Goal: Transaction & Acquisition: Book appointment/travel/reservation

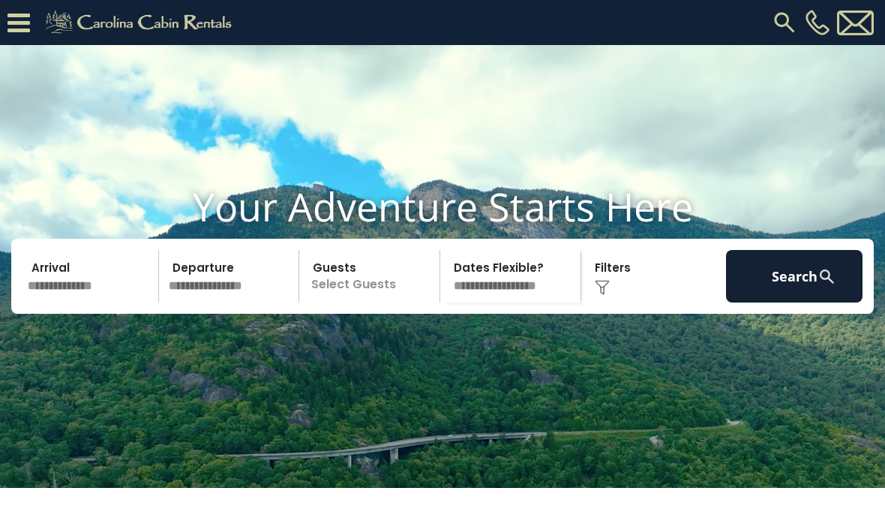
click at [821, 286] on img at bounding box center [827, 276] width 19 height 19
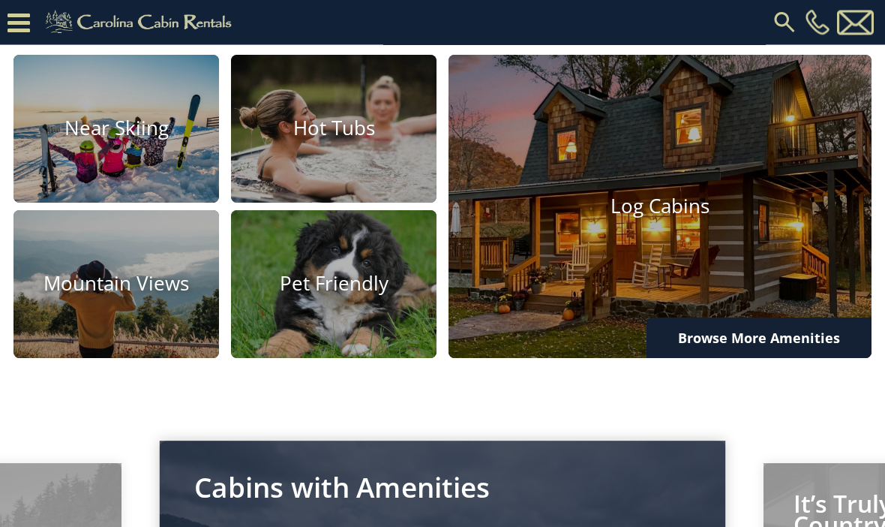
scroll to position [917, 0]
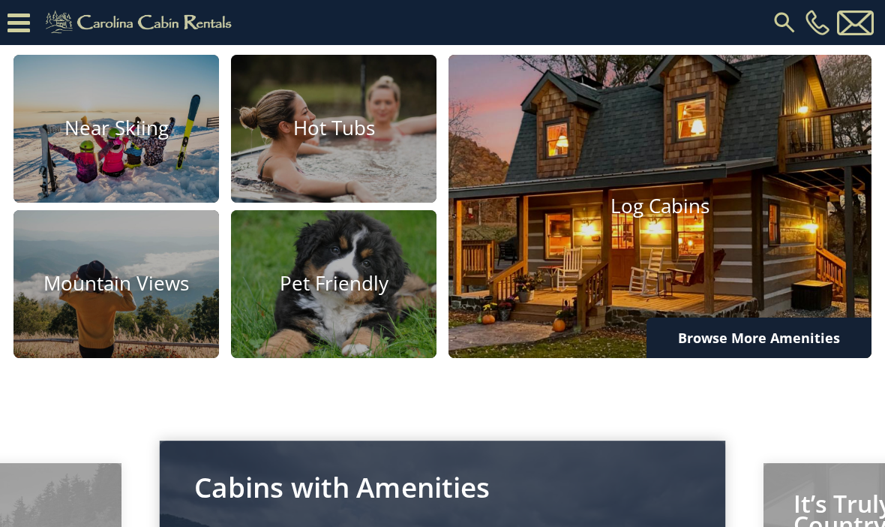
click at [713, 306] on img at bounding box center [660, 206] width 465 height 333
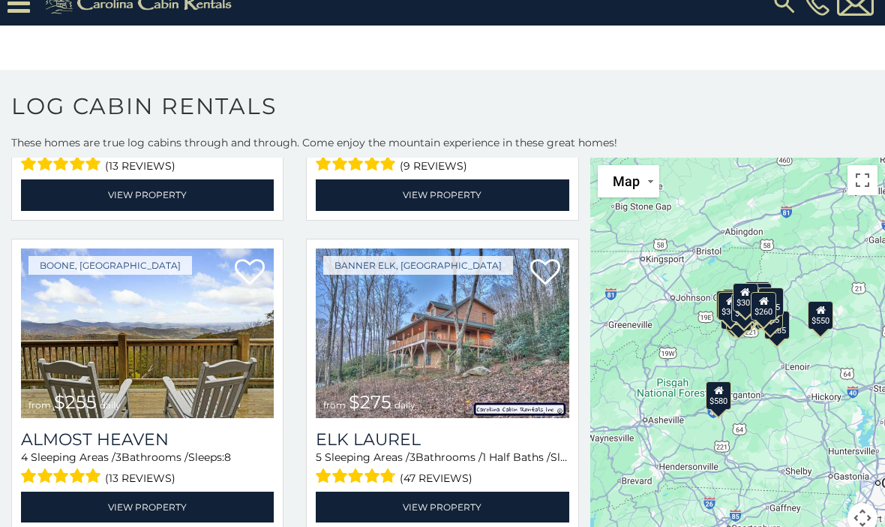
scroll to position [3440, 0]
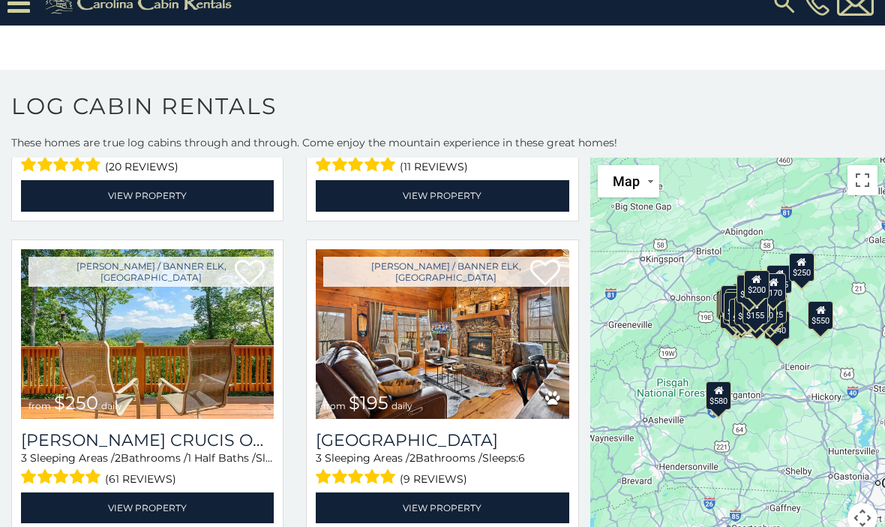
scroll to position [5622, 0]
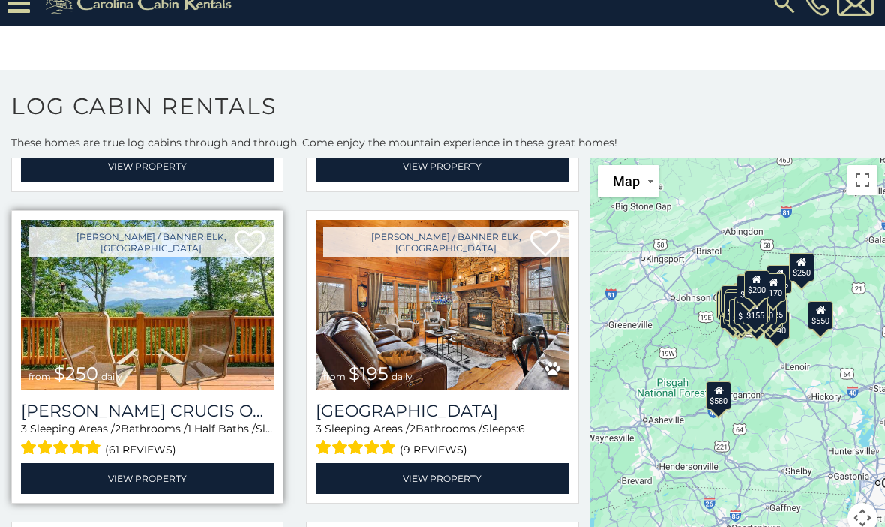
click at [215, 368] on img at bounding box center [147, 305] width 253 height 170
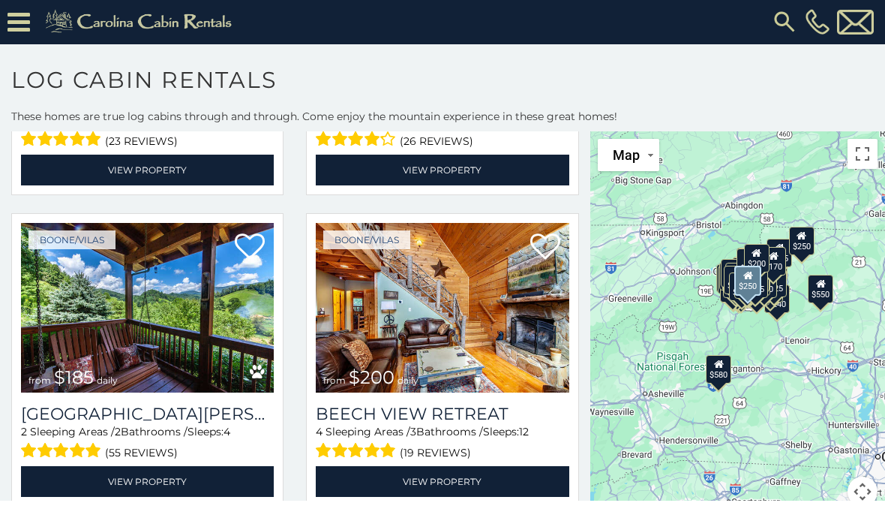
scroll to position [27, 0]
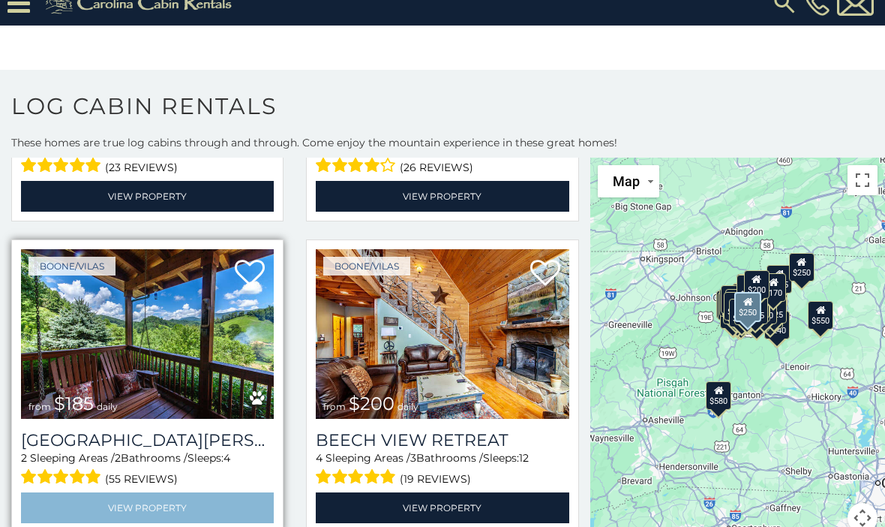
click at [171, 498] on link "View Property" at bounding box center [147, 507] width 253 height 31
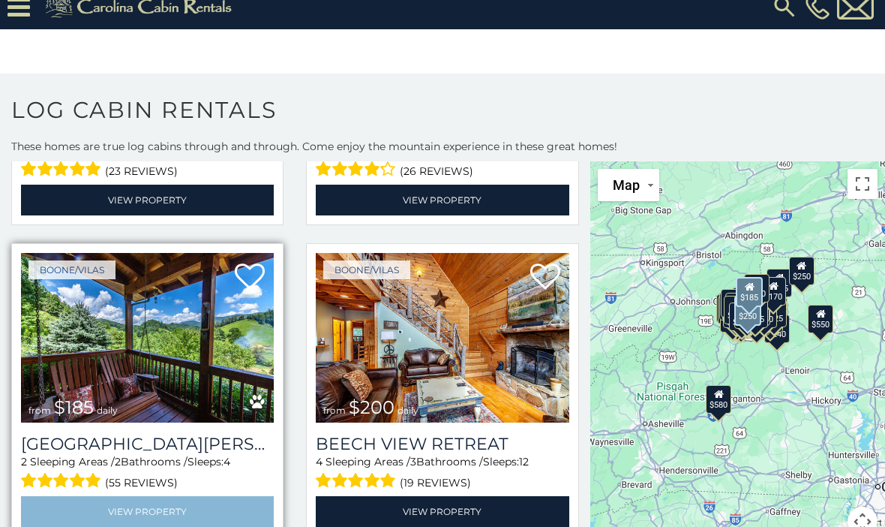
scroll to position [0, 0]
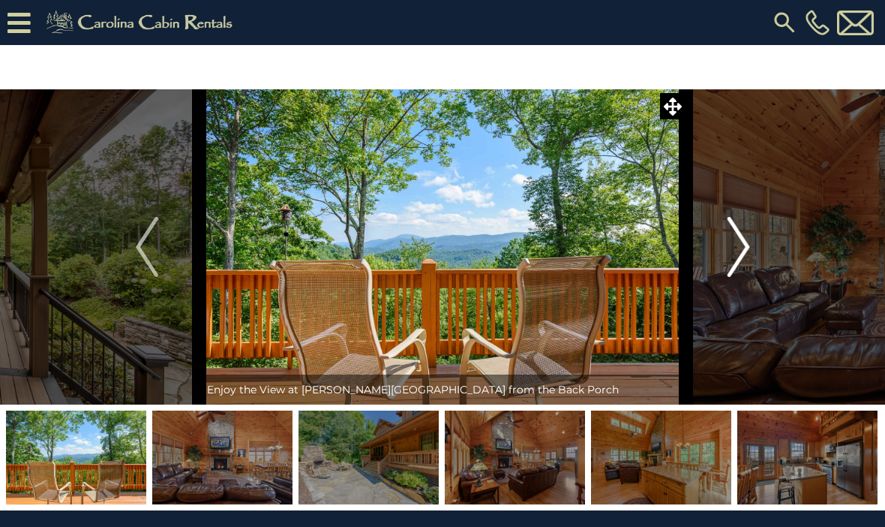
click at [744, 237] on img "Next" at bounding box center [738, 247] width 23 height 60
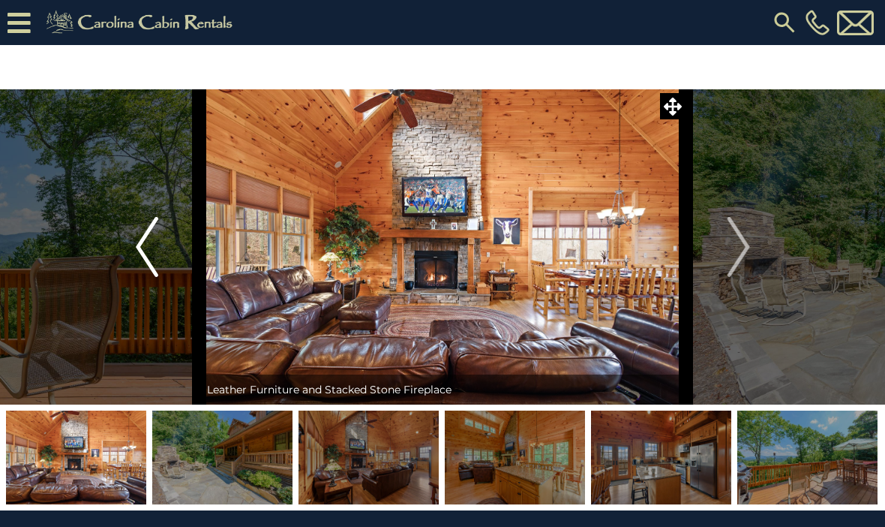
click at [153, 243] on img "Previous" at bounding box center [147, 247] width 23 height 60
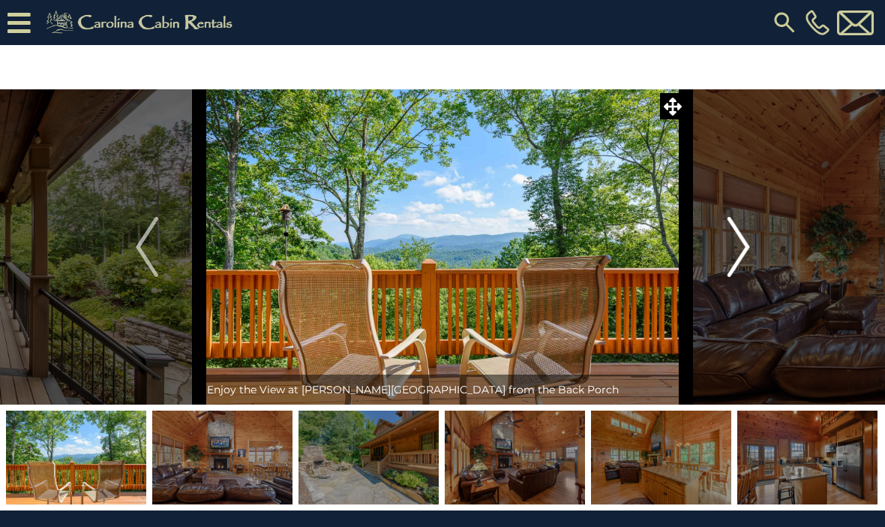
click at [740, 239] on img "Next" at bounding box center [738, 247] width 23 height 60
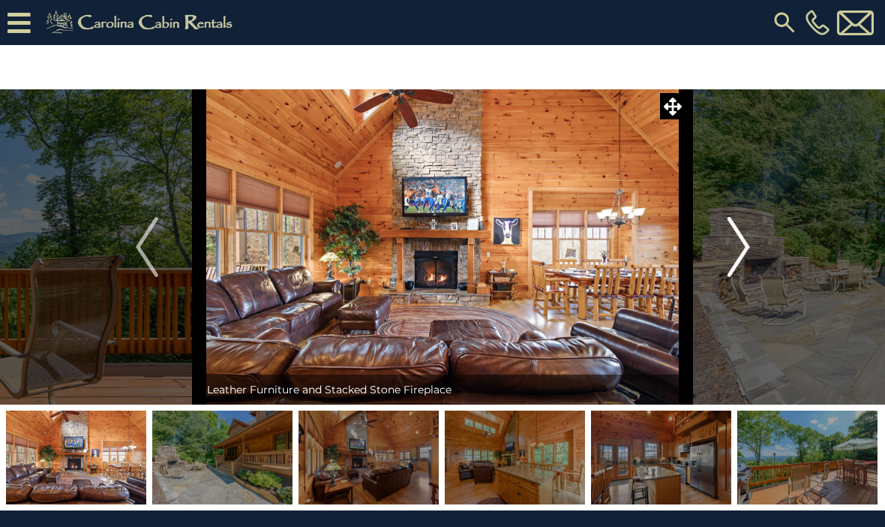
click at [747, 246] on img "Next" at bounding box center [738, 247] width 23 height 60
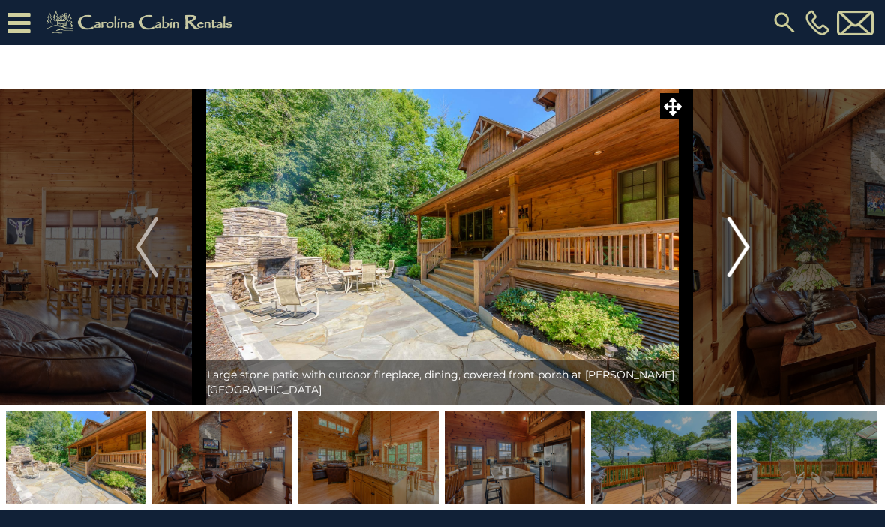
click at [750, 247] on img "Next" at bounding box center [738, 247] width 23 height 60
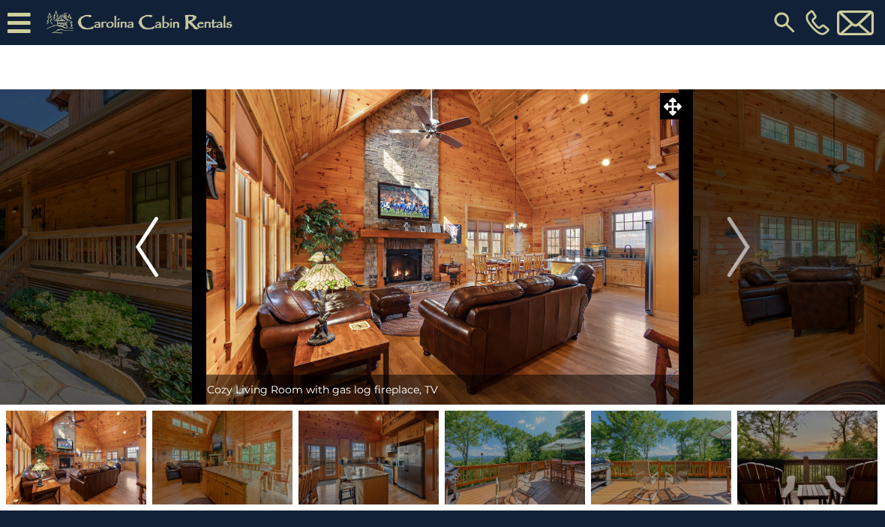
click at [158, 239] on img "Previous" at bounding box center [147, 247] width 23 height 60
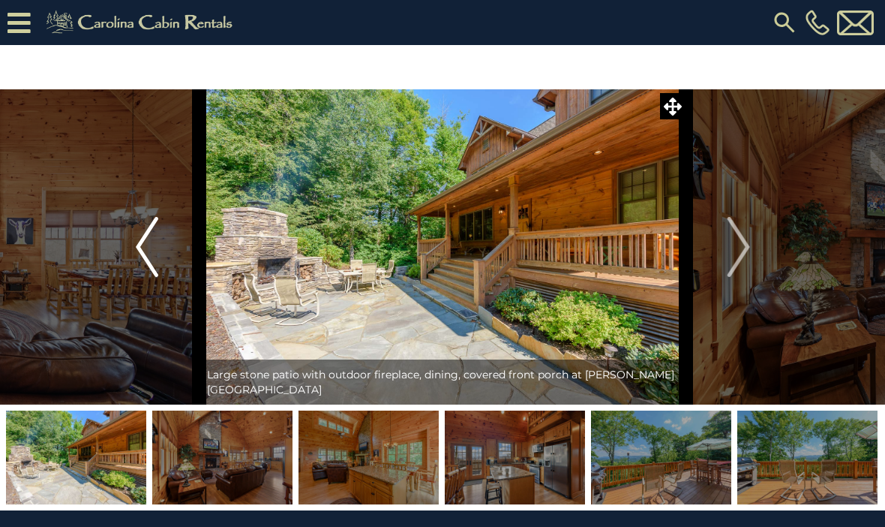
click at [151, 246] on img "Previous" at bounding box center [147, 247] width 23 height 60
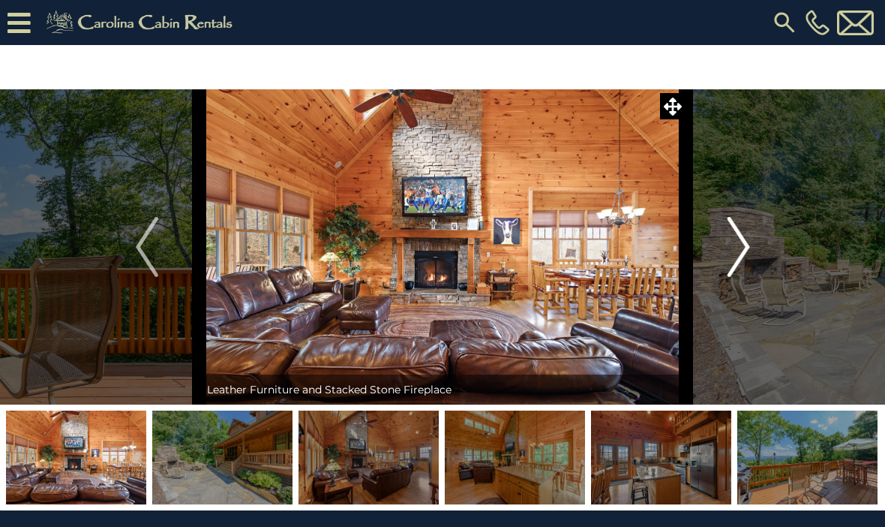
click at [741, 245] on img "Next" at bounding box center [738, 247] width 23 height 60
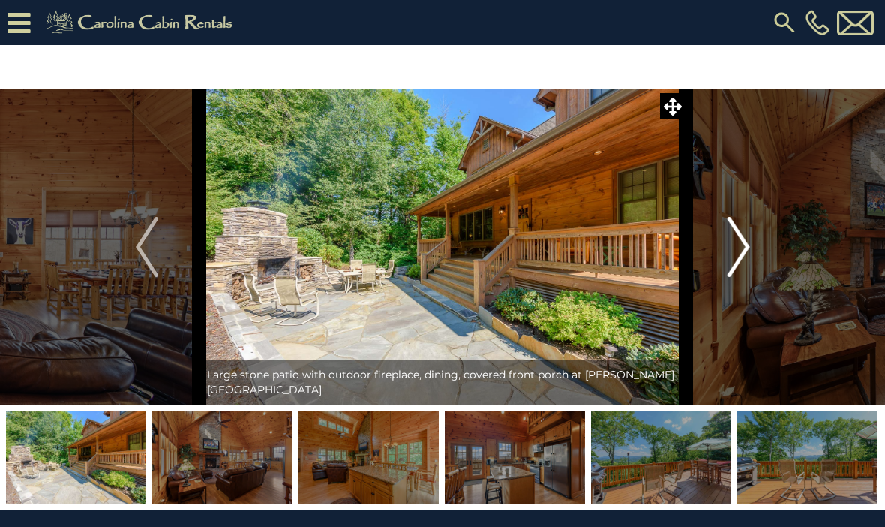
click at [739, 249] on img "Next" at bounding box center [738, 247] width 23 height 60
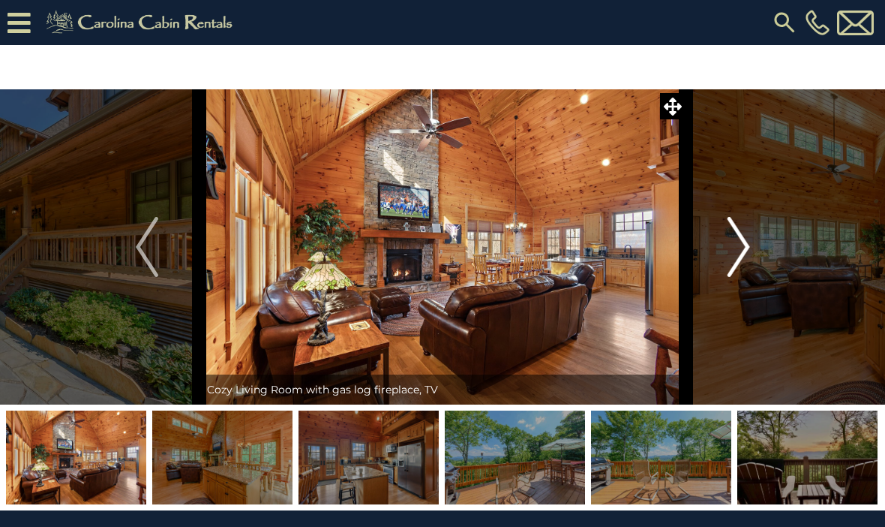
click at [744, 253] on img "Next" at bounding box center [738, 247] width 23 height 60
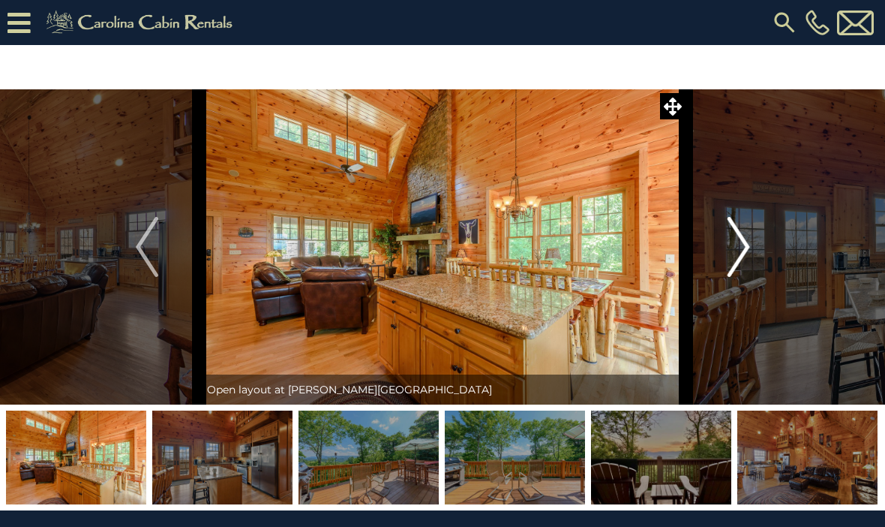
click at [741, 246] on img "Next" at bounding box center [738, 247] width 23 height 60
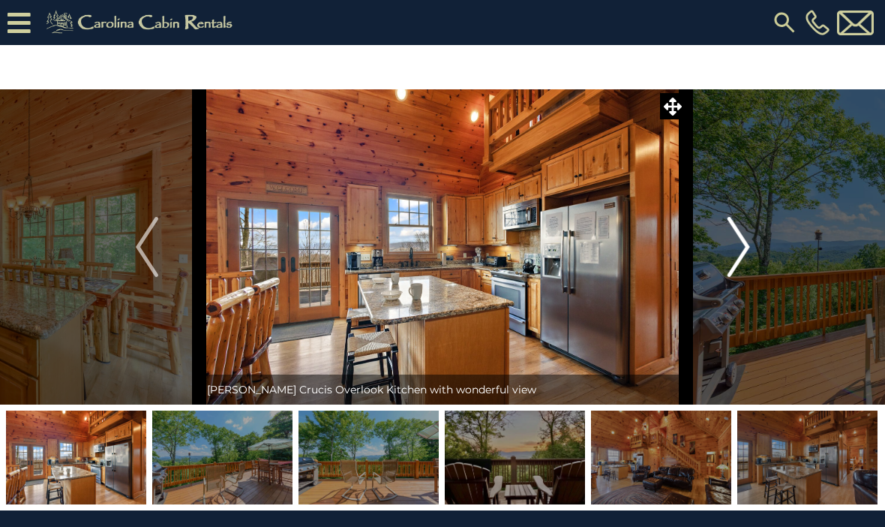
click at [748, 249] on img "Next" at bounding box center [738, 247] width 23 height 60
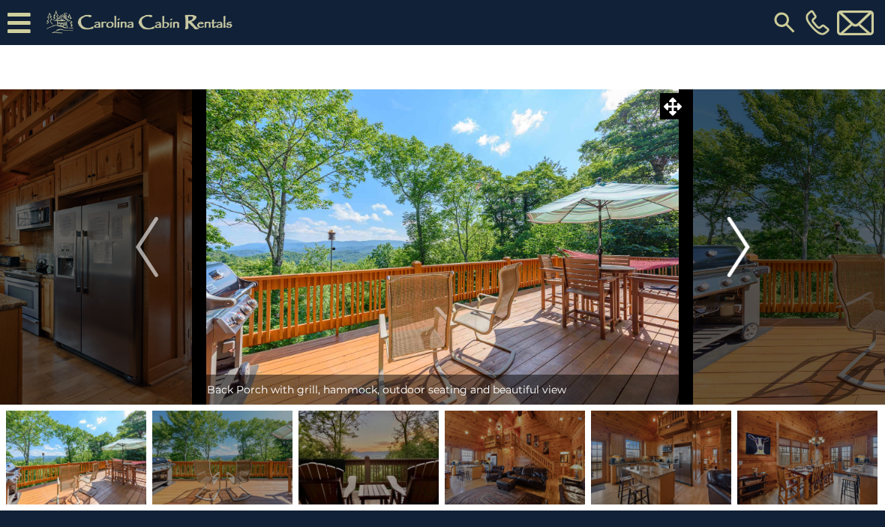
click at [749, 248] on img "Next" at bounding box center [738, 247] width 23 height 60
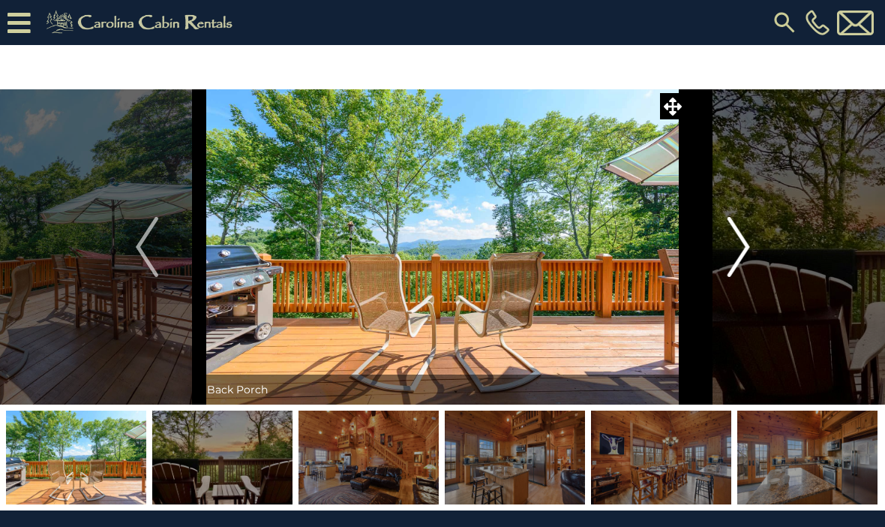
click at [737, 264] on img "Next" at bounding box center [738, 247] width 23 height 60
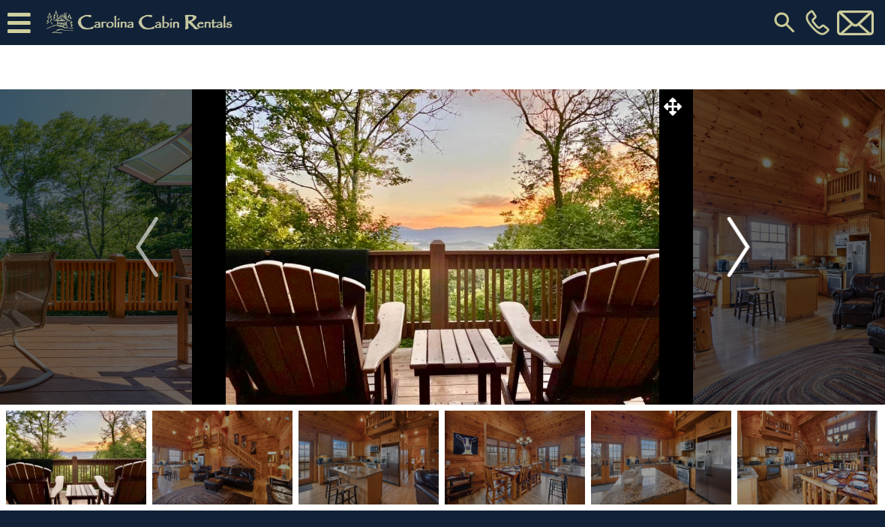
click at [738, 269] on img "Next" at bounding box center [738, 247] width 23 height 60
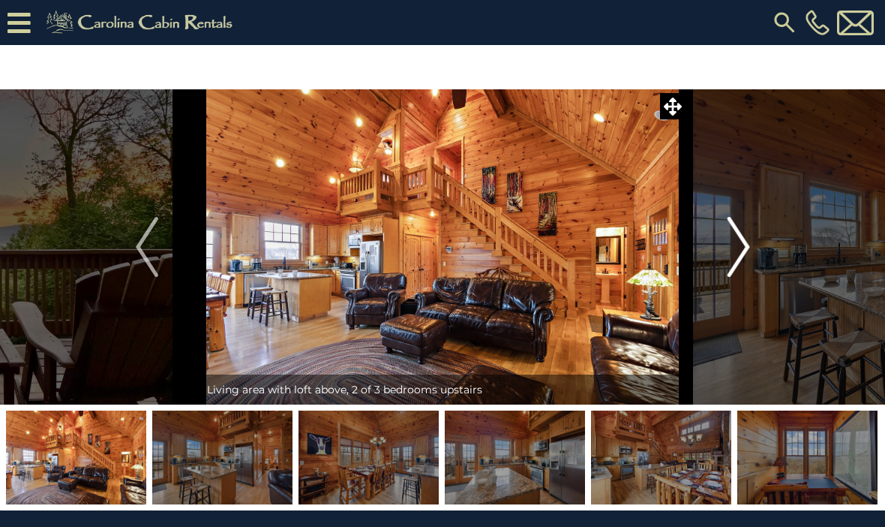
click at [745, 262] on img "Next" at bounding box center [738, 247] width 23 height 60
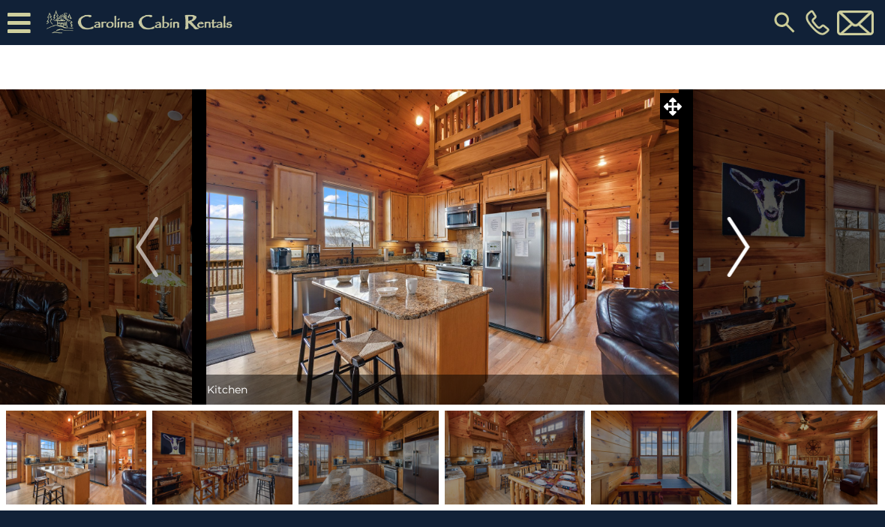
click at [735, 245] on img "Next" at bounding box center [738, 247] width 23 height 60
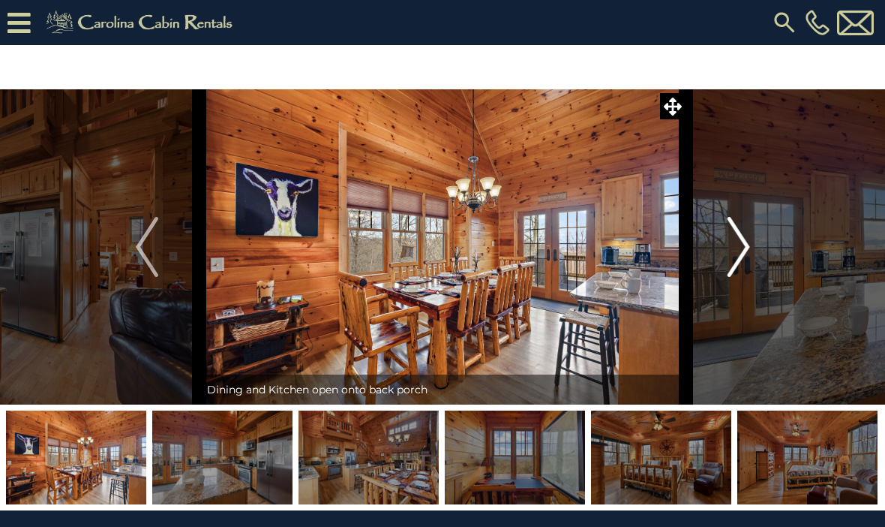
click at [748, 246] on img "Next" at bounding box center [738, 247] width 23 height 60
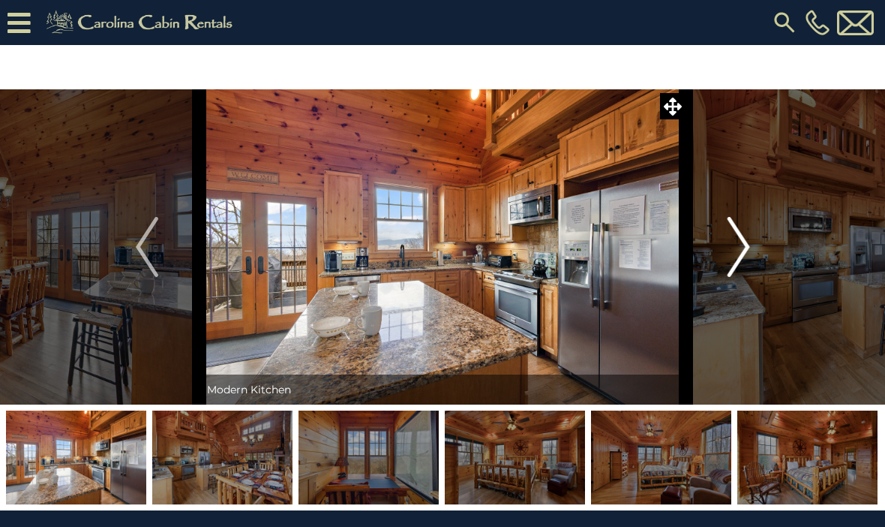
click at [741, 249] on img "Next" at bounding box center [738, 247] width 23 height 60
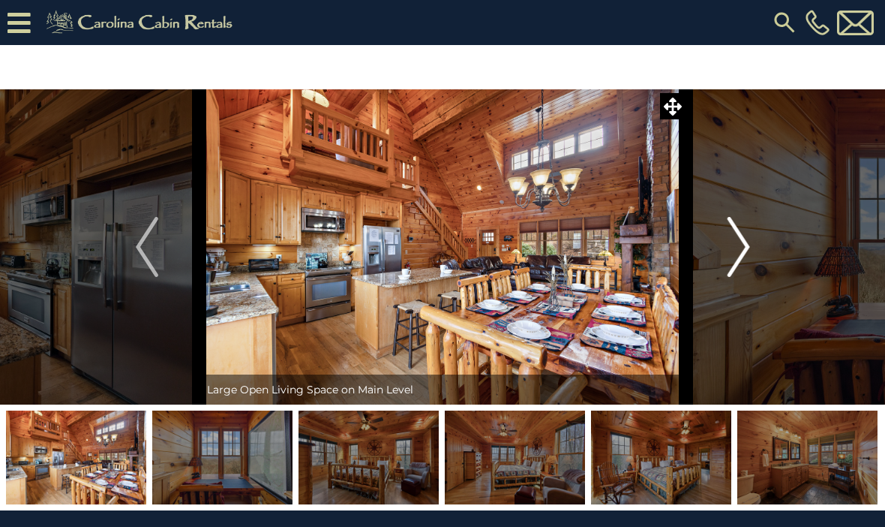
click at [747, 251] on img "Next" at bounding box center [738, 247] width 23 height 60
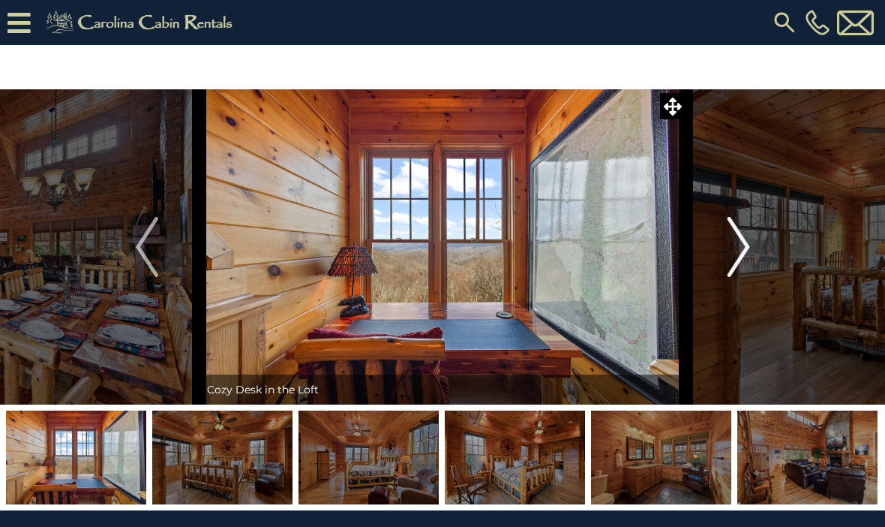
click at [765, 249] on button "Next" at bounding box center [739, 246] width 105 height 315
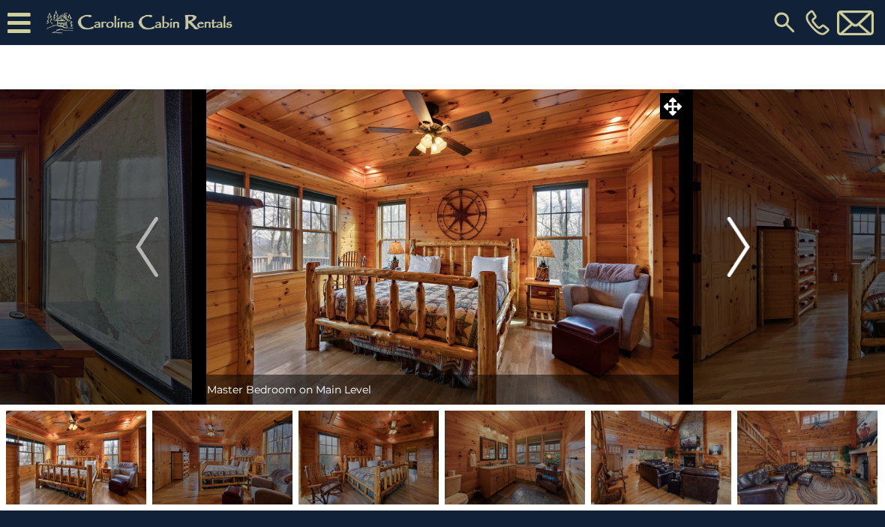
click at [746, 251] on img "Next" at bounding box center [738, 247] width 23 height 60
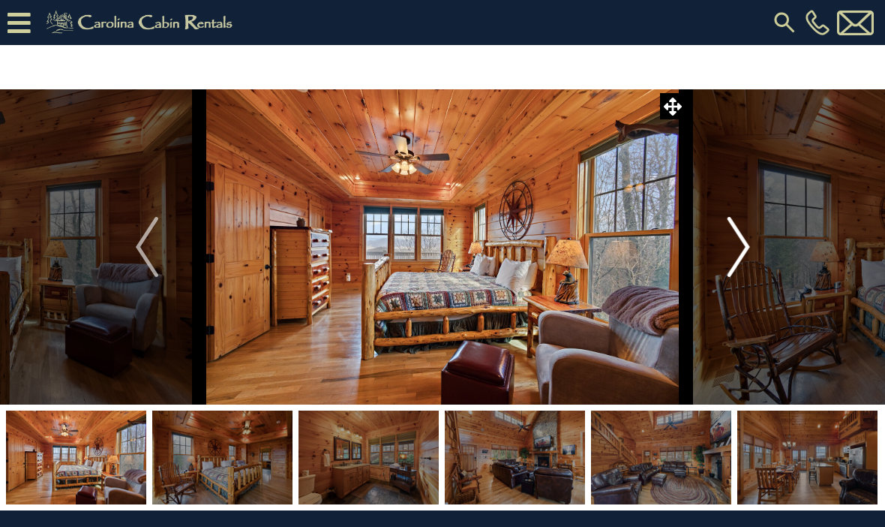
click at [746, 251] on img "Next" at bounding box center [738, 247] width 23 height 60
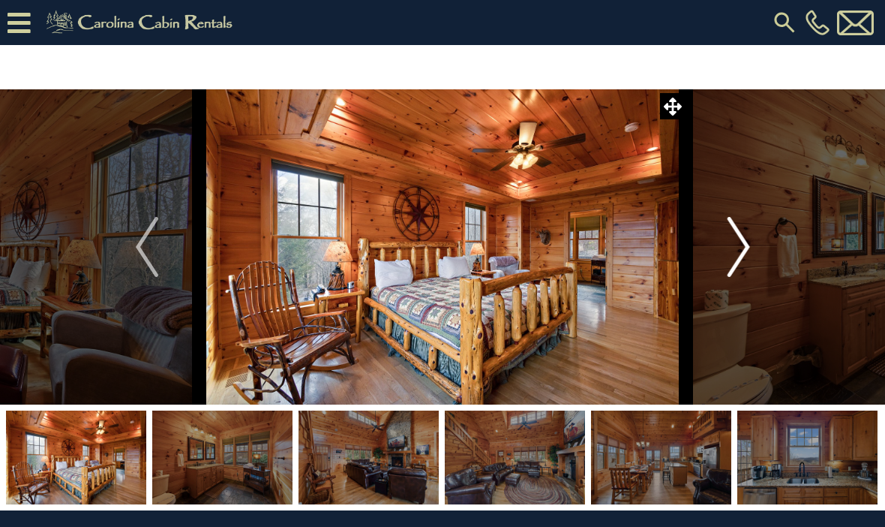
click at [744, 254] on img "Next" at bounding box center [738, 247] width 23 height 60
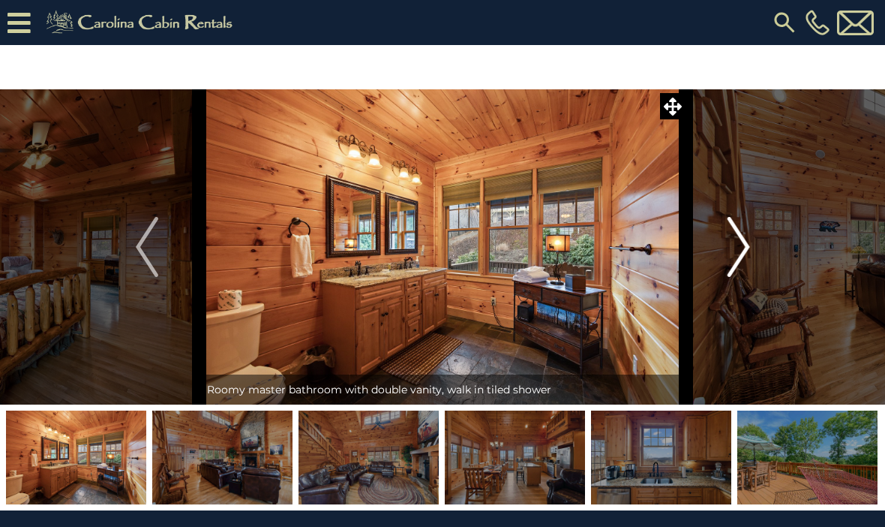
click at [740, 254] on img "Next" at bounding box center [738, 247] width 23 height 60
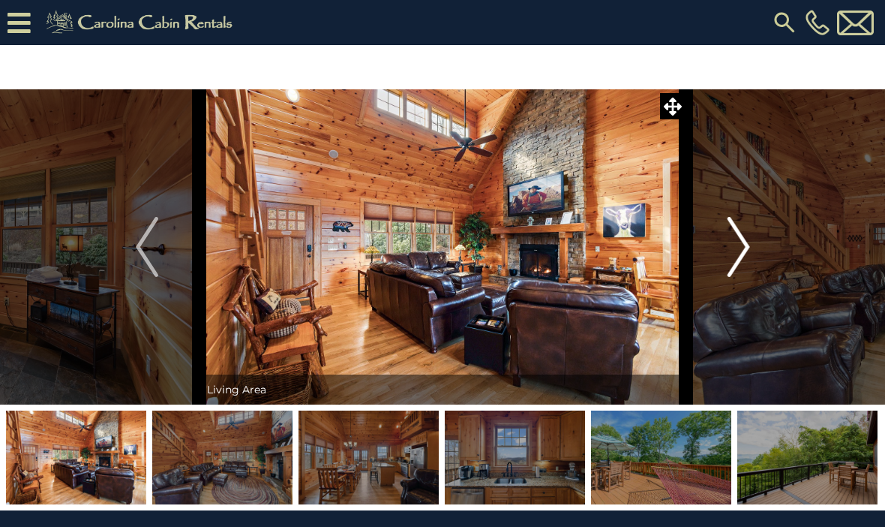
click at [741, 251] on img "Next" at bounding box center [738, 247] width 23 height 60
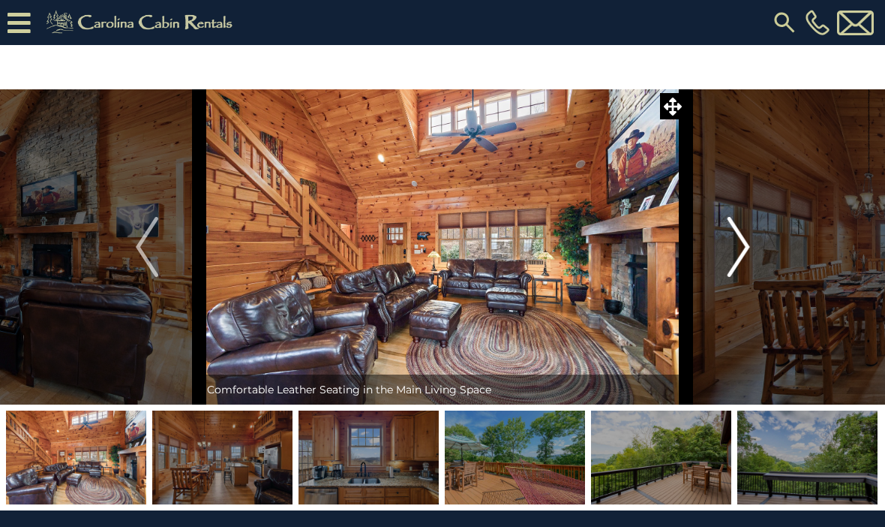
click at [749, 251] on img "Next" at bounding box center [738, 247] width 23 height 60
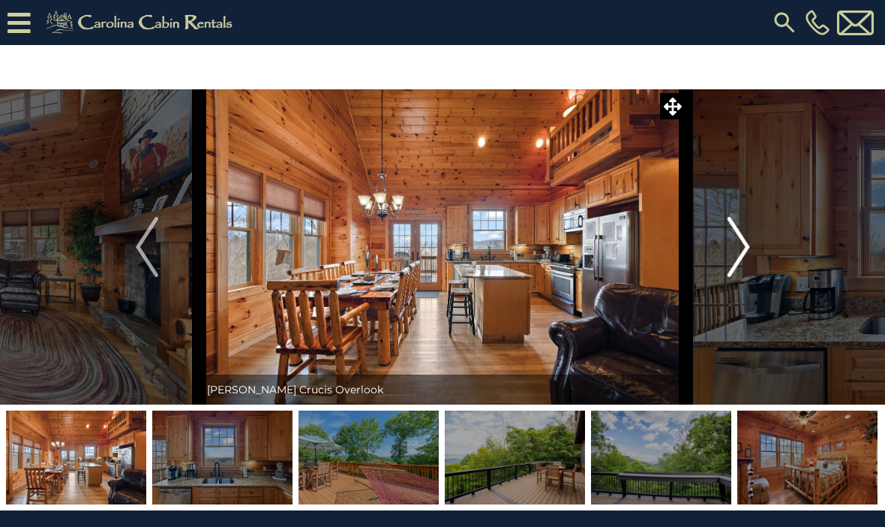
click at [739, 254] on img "Next" at bounding box center [738, 247] width 23 height 60
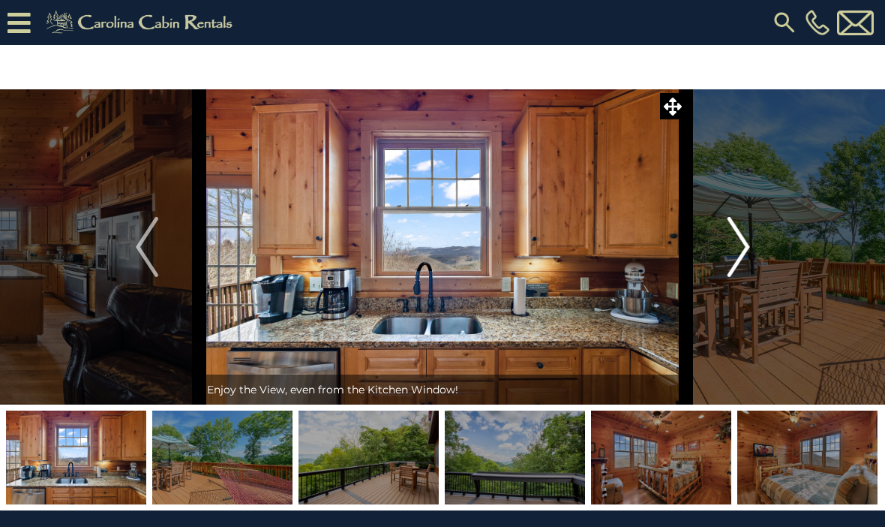
click at [747, 239] on img "Next" at bounding box center [738, 247] width 23 height 60
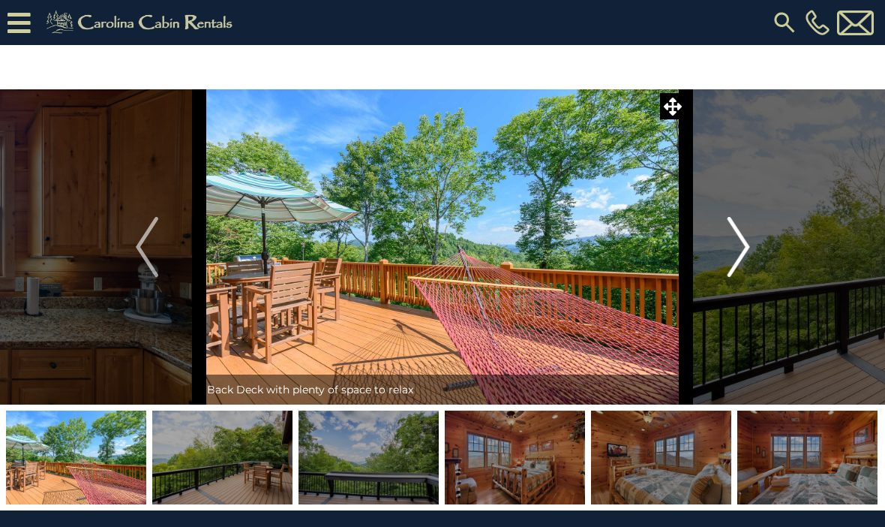
click at [733, 264] on img "Next" at bounding box center [738, 247] width 23 height 60
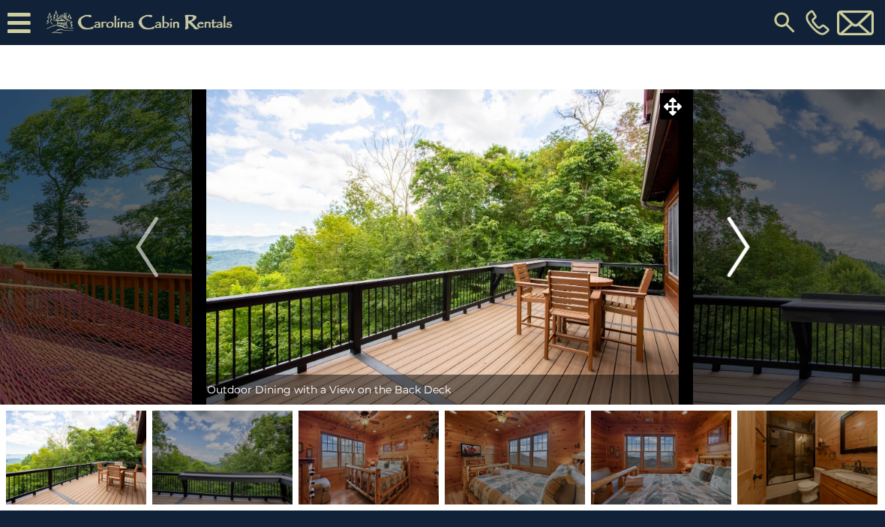
click at [742, 256] on img "Next" at bounding box center [738, 247] width 23 height 60
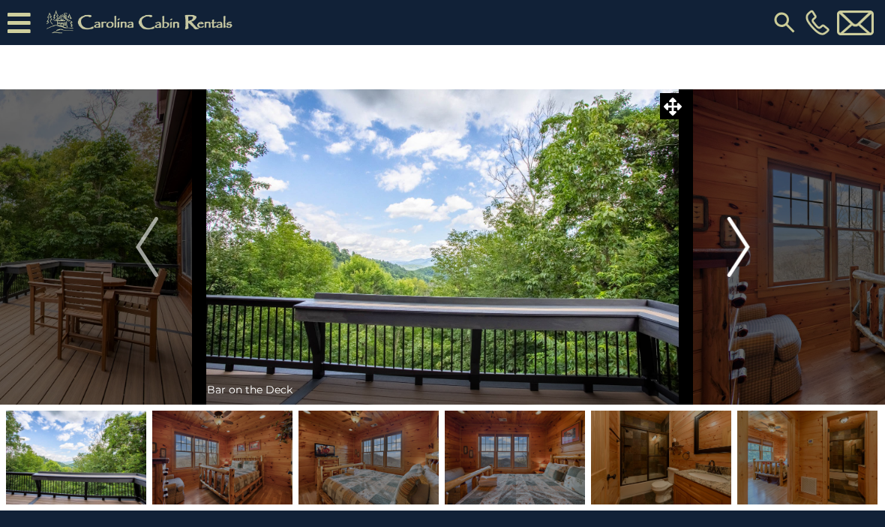
click at [748, 253] on img "Next" at bounding box center [738, 247] width 23 height 60
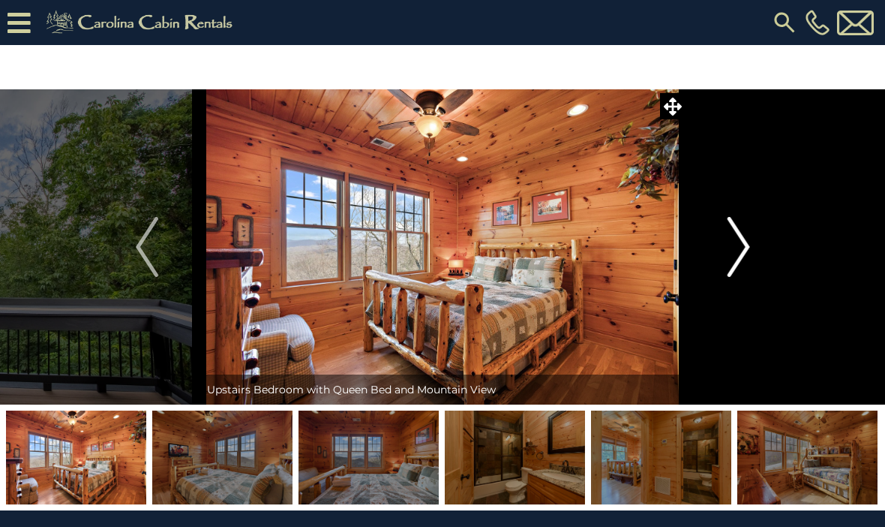
click at [749, 257] on img "Next" at bounding box center [738, 247] width 23 height 60
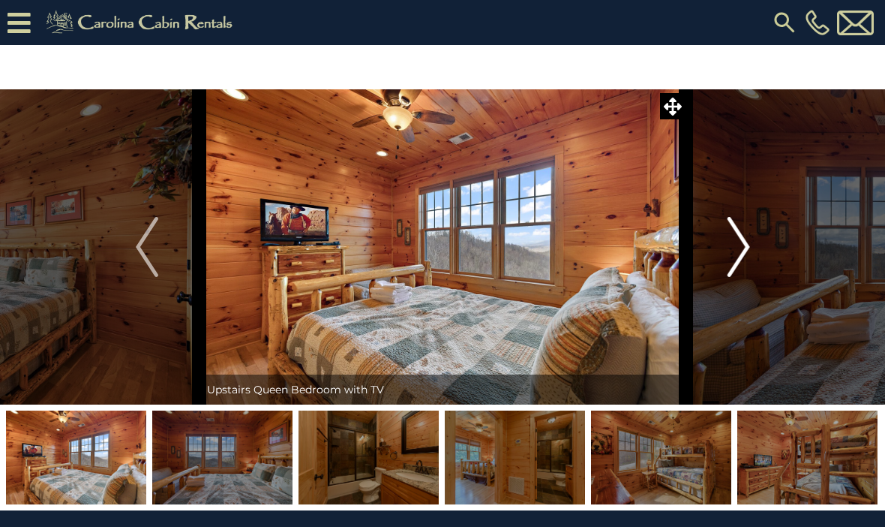
click at [747, 259] on img "Next" at bounding box center [738, 247] width 23 height 60
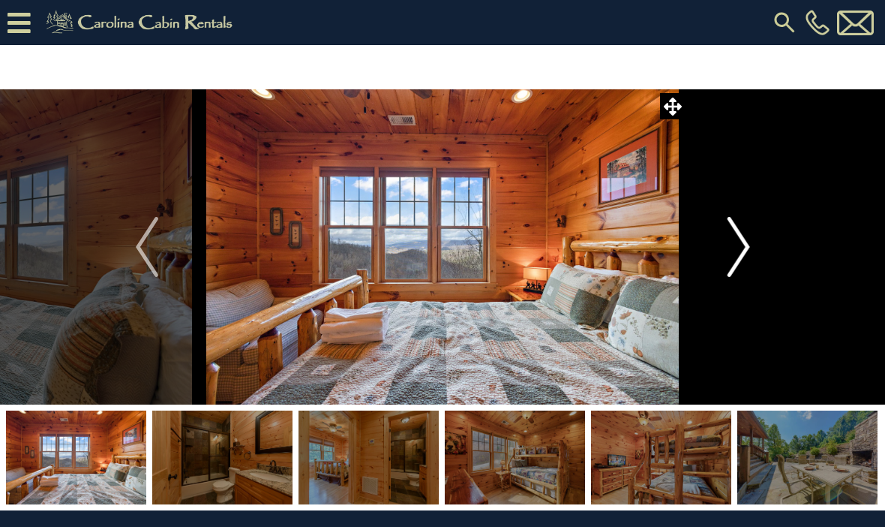
click at [747, 263] on img "Next" at bounding box center [738, 247] width 23 height 60
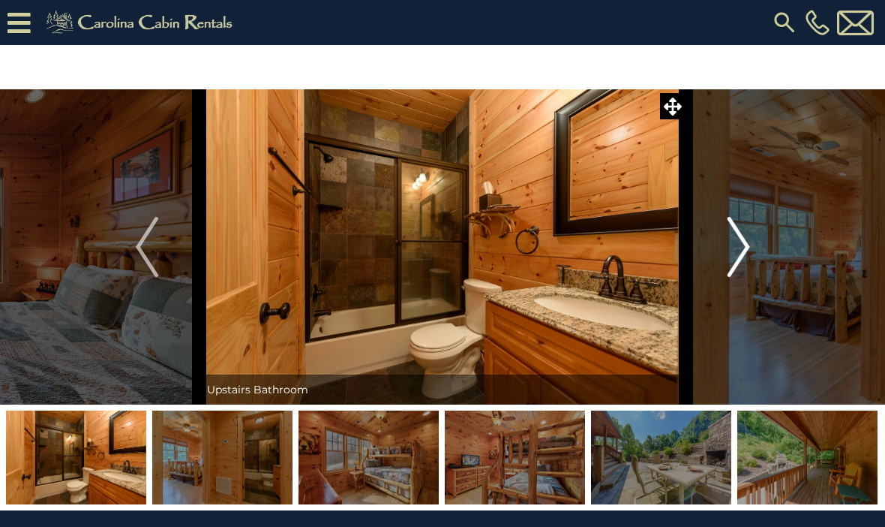
click at [744, 251] on img "Next" at bounding box center [738, 247] width 23 height 60
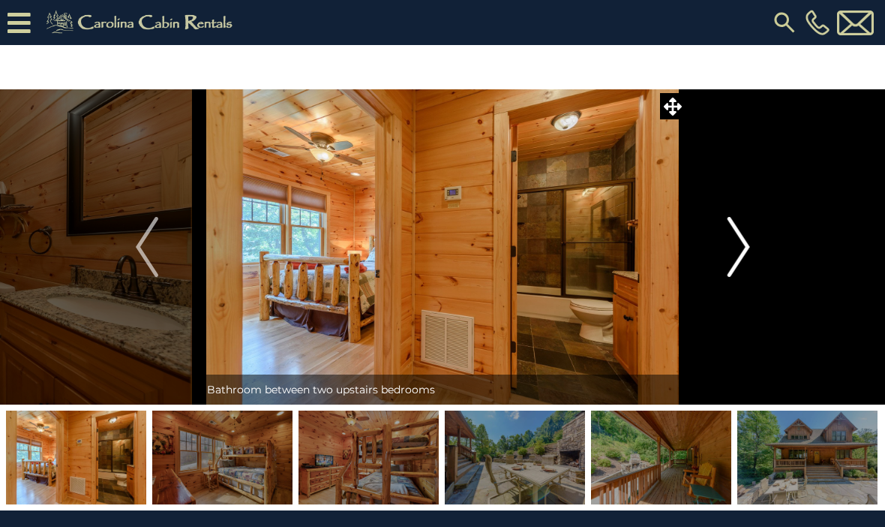
click at [748, 257] on img "Next" at bounding box center [738, 247] width 23 height 60
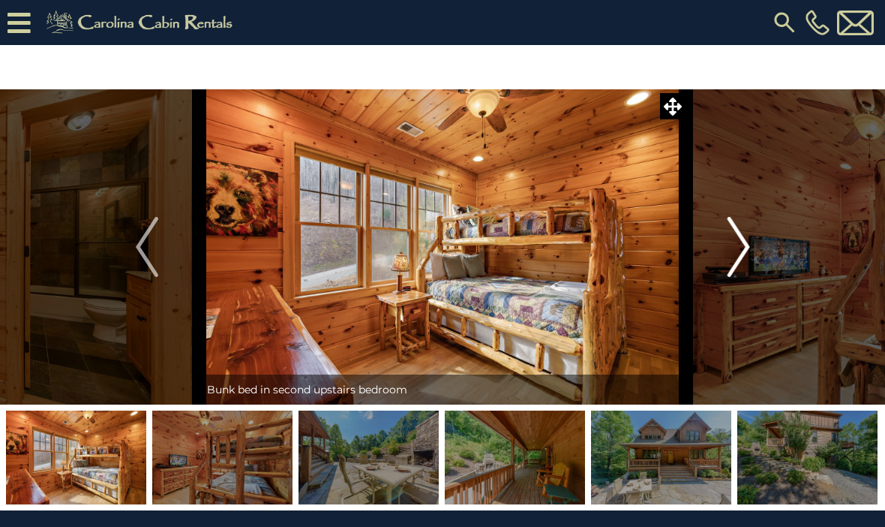
click at [750, 249] on img "Next" at bounding box center [738, 247] width 23 height 60
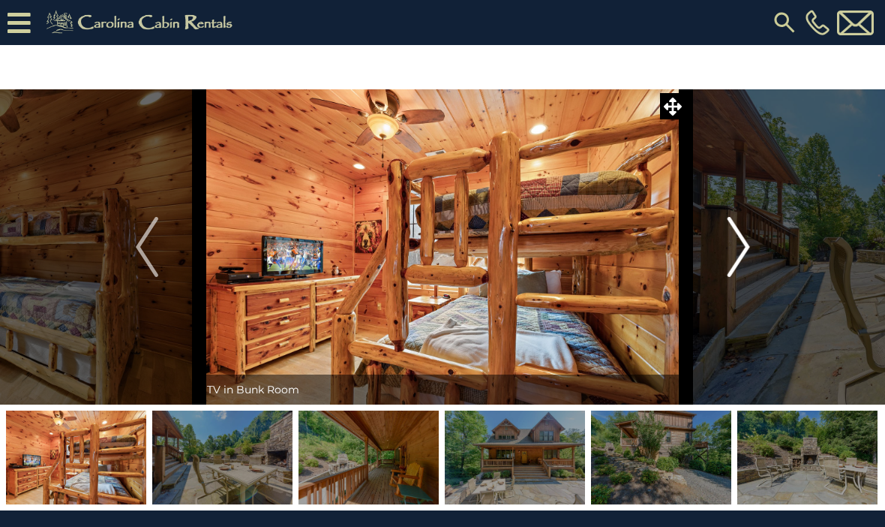
click at [745, 255] on img "Next" at bounding box center [738, 247] width 23 height 60
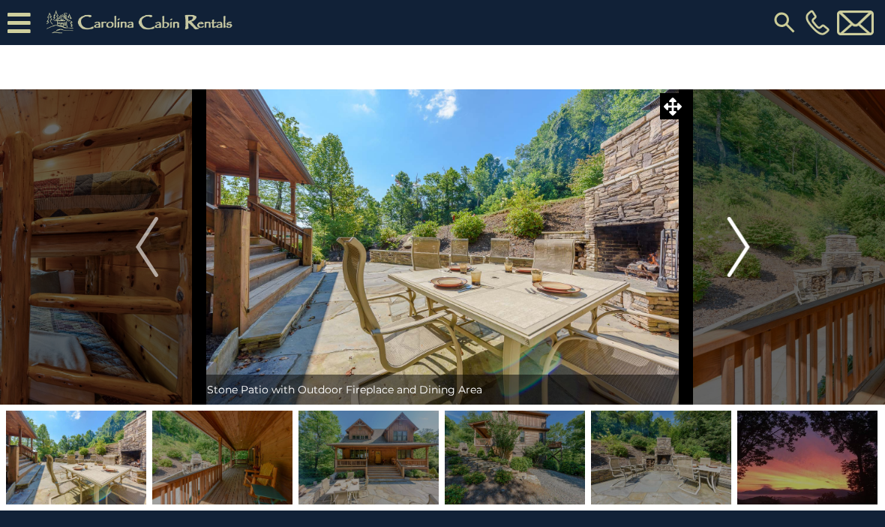
click at [742, 253] on img "Next" at bounding box center [738, 247] width 23 height 60
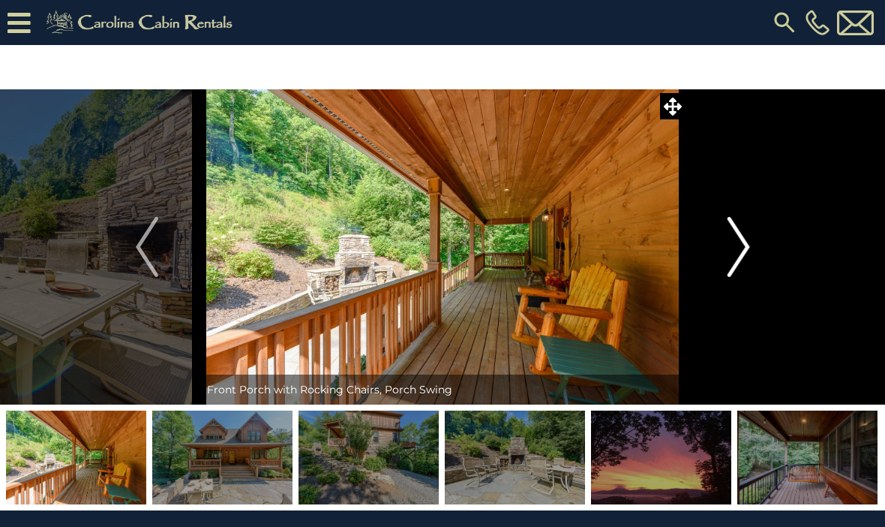
click at [745, 250] on img "Next" at bounding box center [738, 247] width 23 height 60
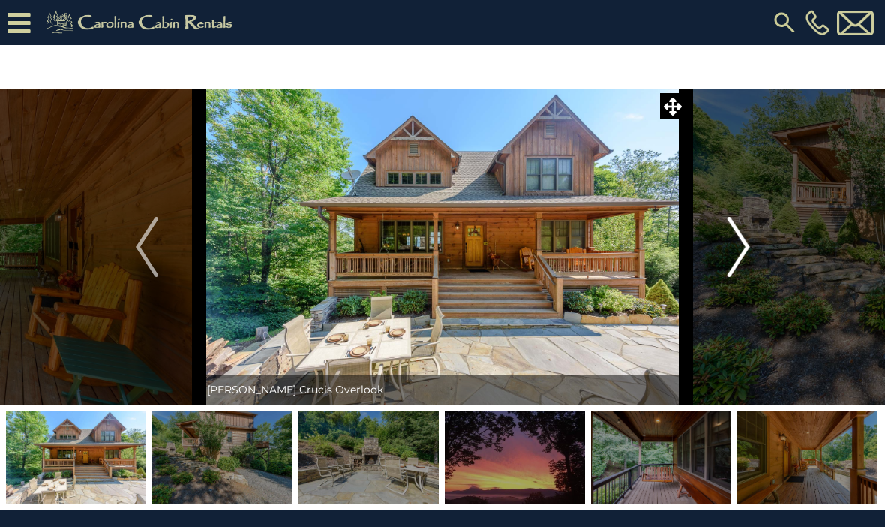
click at [741, 251] on img "Next" at bounding box center [738, 247] width 23 height 60
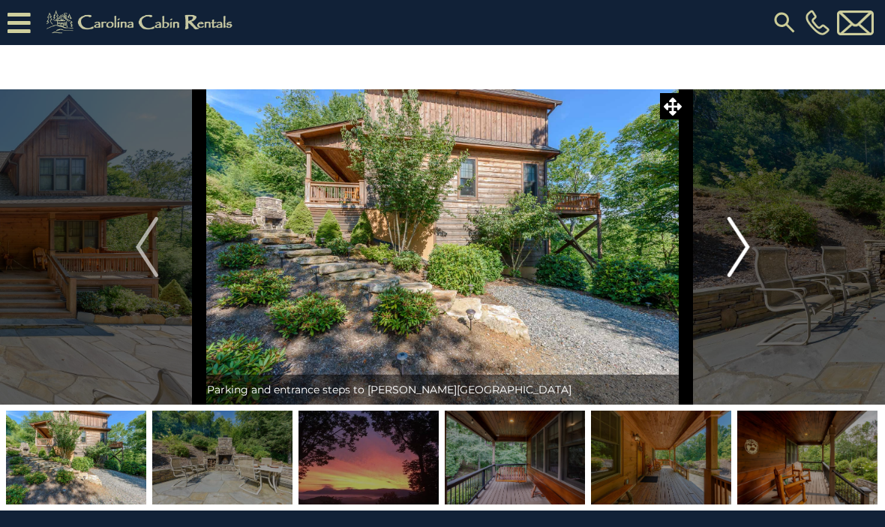
click at [737, 247] on img "Next" at bounding box center [738, 247] width 23 height 60
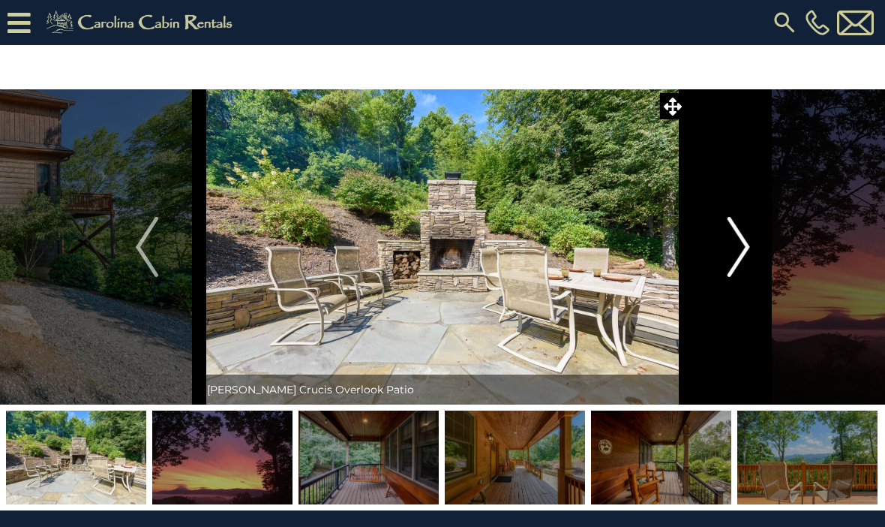
click at [741, 255] on img "Next" at bounding box center [738, 247] width 23 height 60
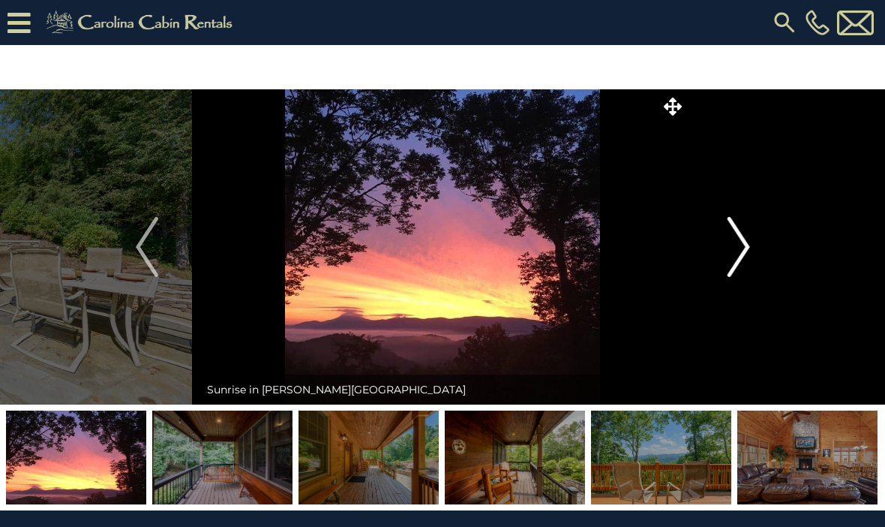
click at [745, 256] on img "Next" at bounding box center [738, 247] width 23 height 60
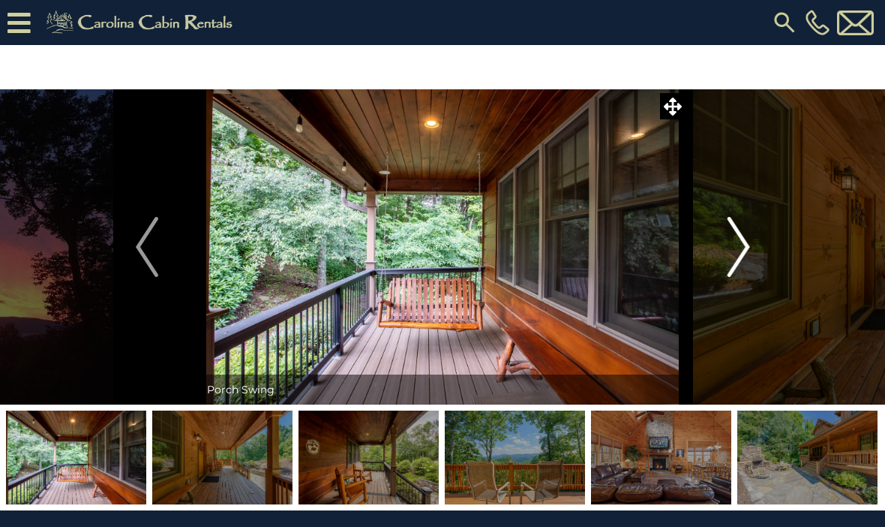
click at [753, 253] on button "Next" at bounding box center [739, 246] width 105 height 315
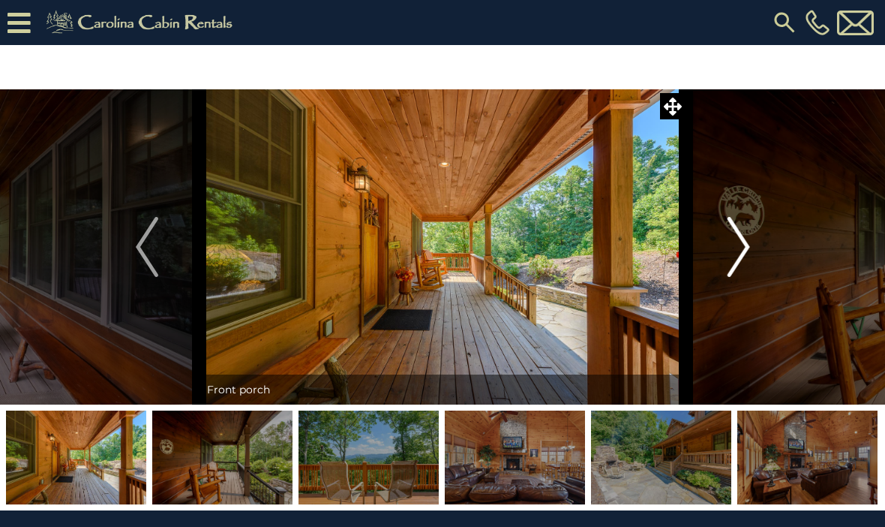
click at [752, 252] on button "Next" at bounding box center [739, 246] width 105 height 315
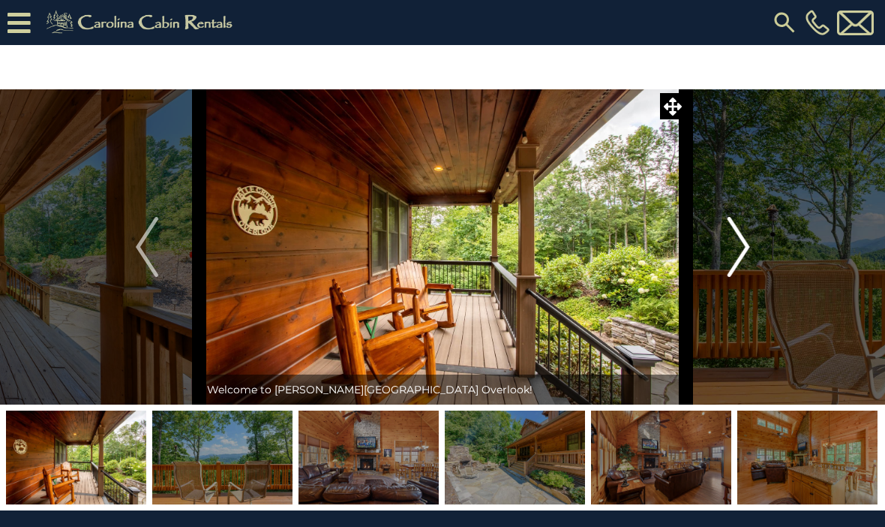
click at [756, 259] on button "Next" at bounding box center [739, 246] width 105 height 315
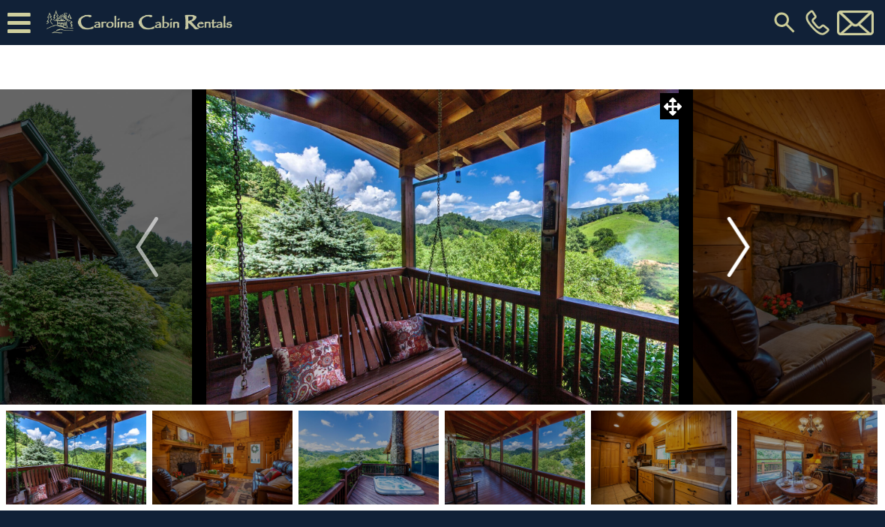
click at [745, 246] on img "Next" at bounding box center [738, 247] width 23 height 60
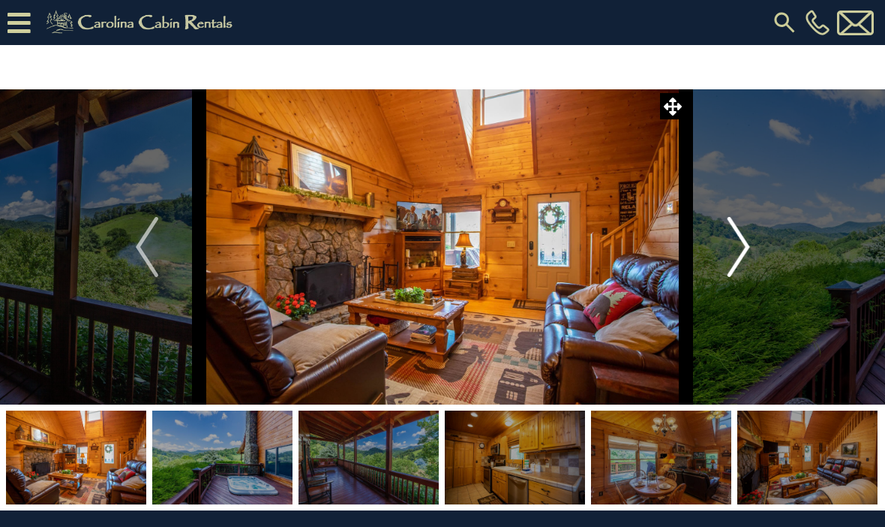
click at [740, 240] on img "Next" at bounding box center [738, 247] width 23 height 60
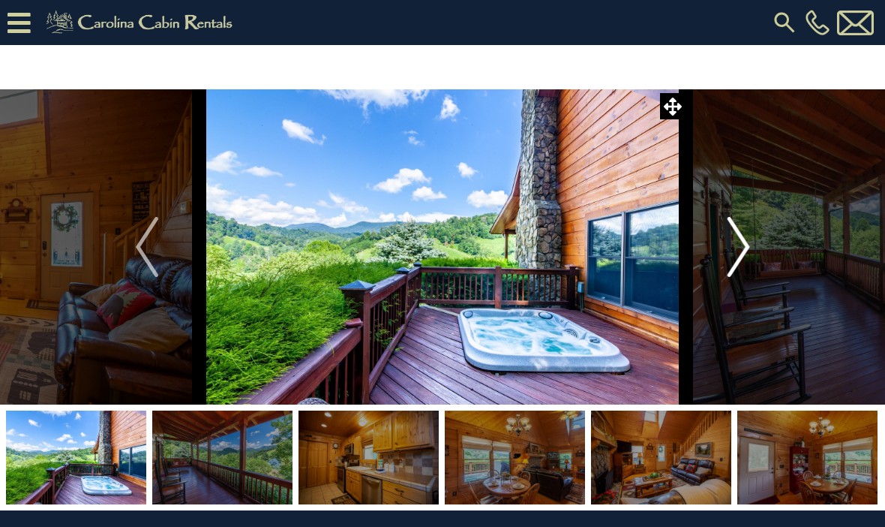
click at [749, 250] on img "Next" at bounding box center [738, 247] width 23 height 60
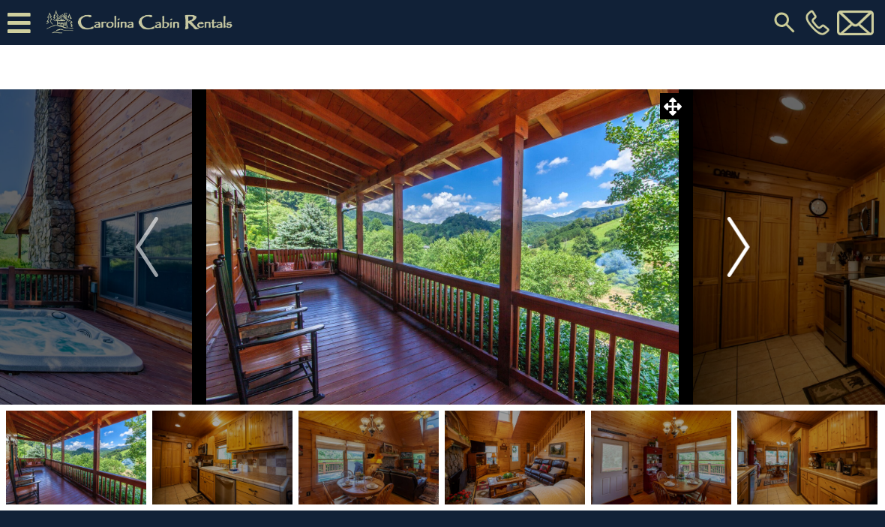
click at [734, 263] on img "Next" at bounding box center [738, 247] width 23 height 60
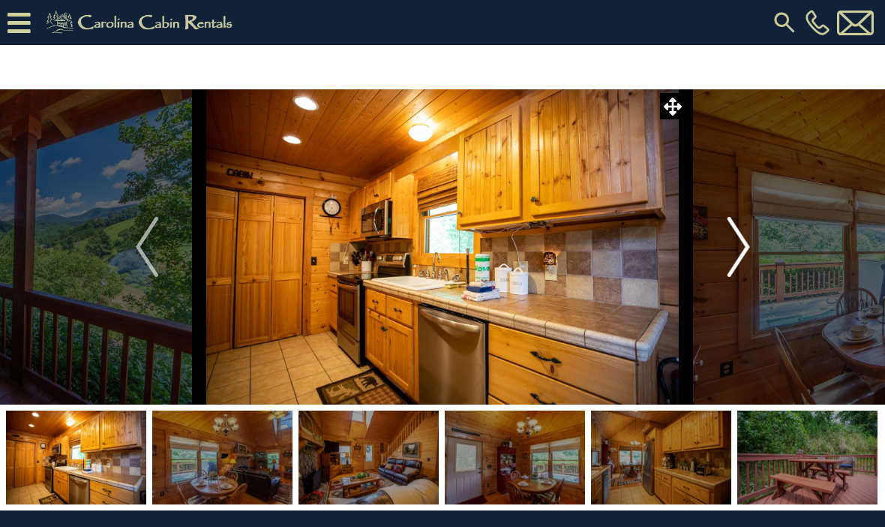
click at [744, 252] on img "Next" at bounding box center [738, 247] width 23 height 60
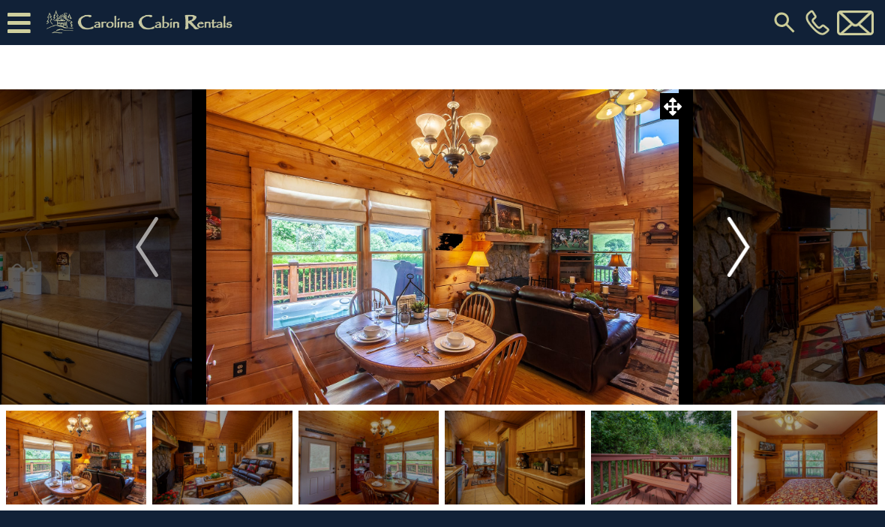
click at [740, 249] on img "Next" at bounding box center [738, 247] width 23 height 60
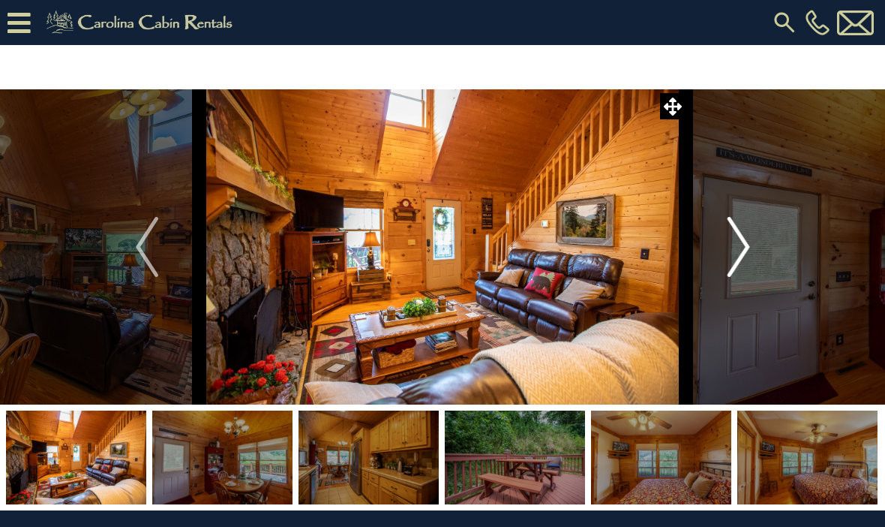
click at [740, 253] on img "Next" at bounding box center [738, 247] width 23 height 60
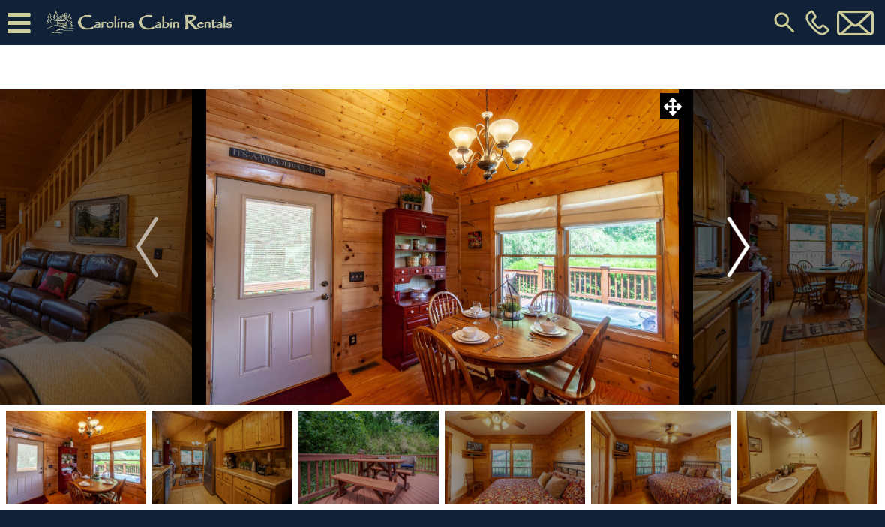
click at [735, 259] on img "Next" at bounding box center [738, 247] width 23 height 60
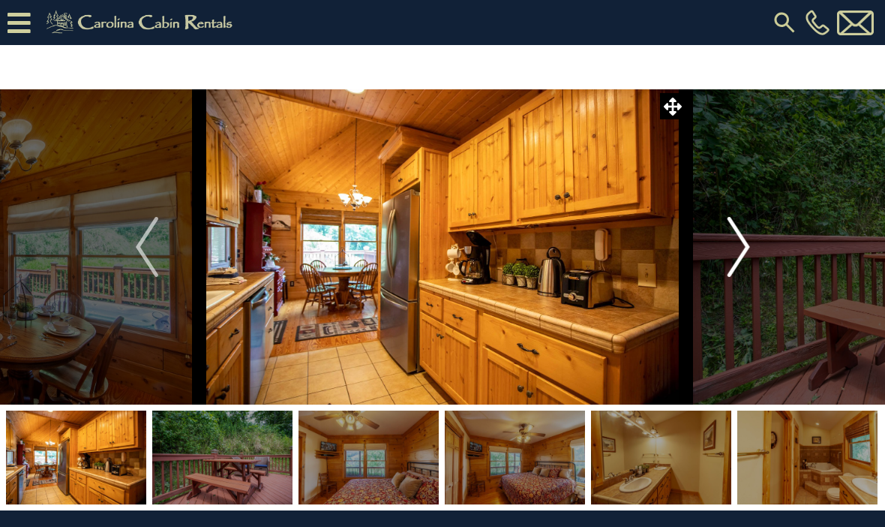
click at [742, 256] on img "Next" at bounding box center [738, 247] width 23 height 60
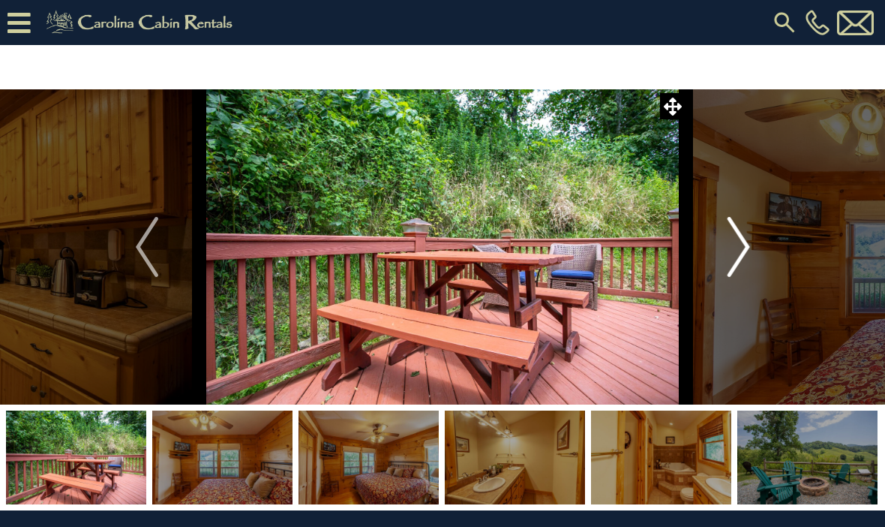
click at [746, 251] on img "Next" at bounding box center [738, 247] width 23 height 60
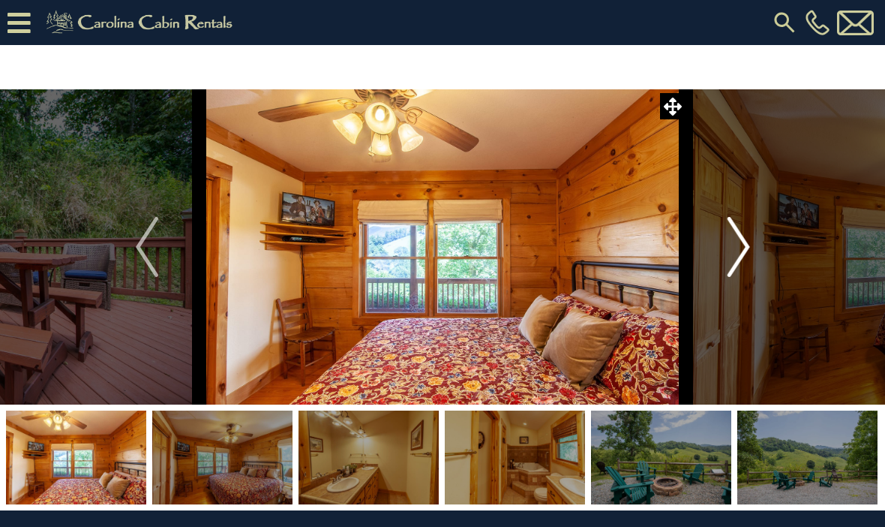
click at [749, 255] on img "Next" at bounding box center [738, 247] width 23 height 60
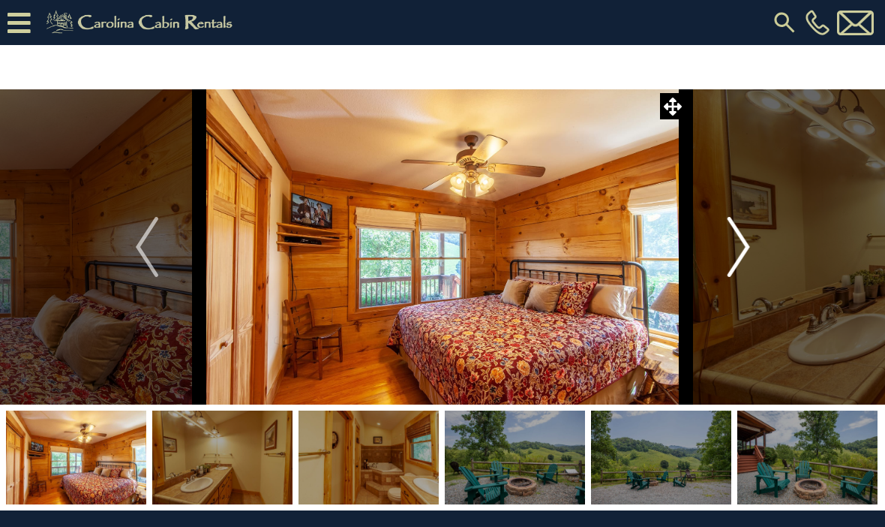
click at [741, 256] on img "Next" at bounding box center [738, 247] width 23 height 60
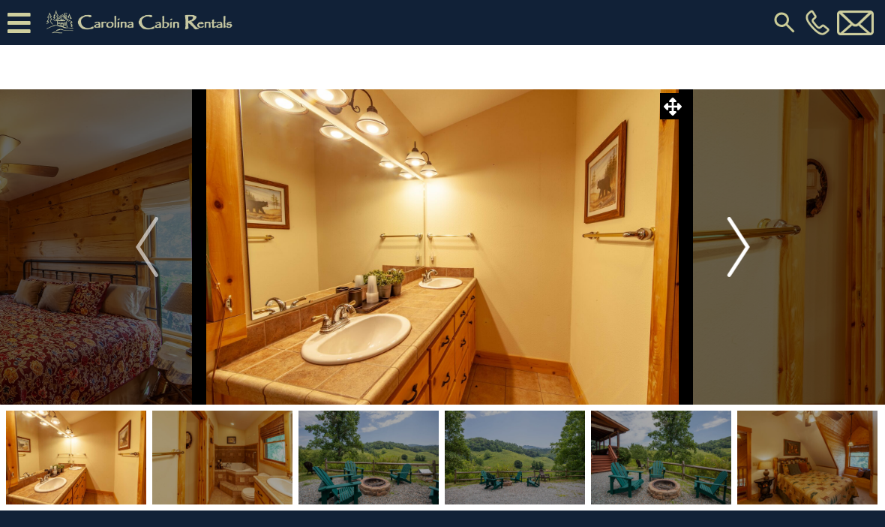
click at [740, 255] on img "Next" at bounding box center [738, 247] width 23 height 60
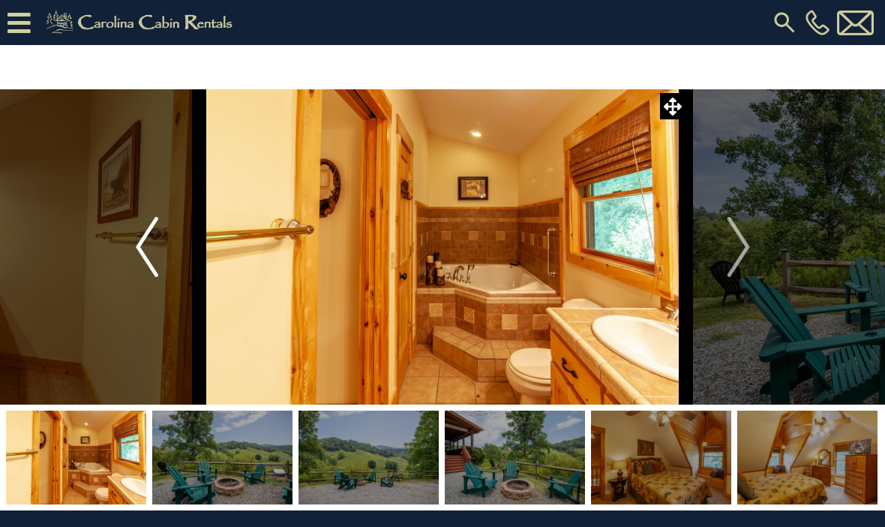
click at [143, 256] on img "Previous" at bounding box center [147, 247] width 23 height 60
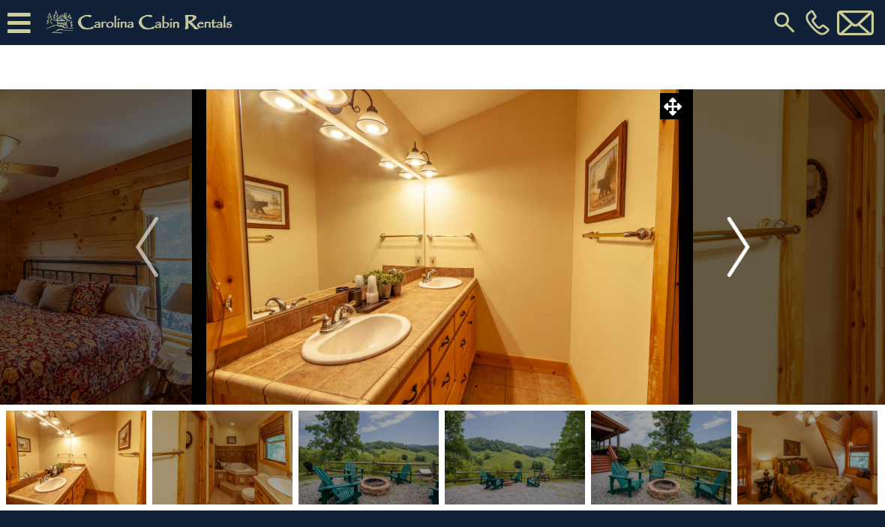
click at [750, 239] on img "Next" at bounding box center [738, 247] width 23 height 60
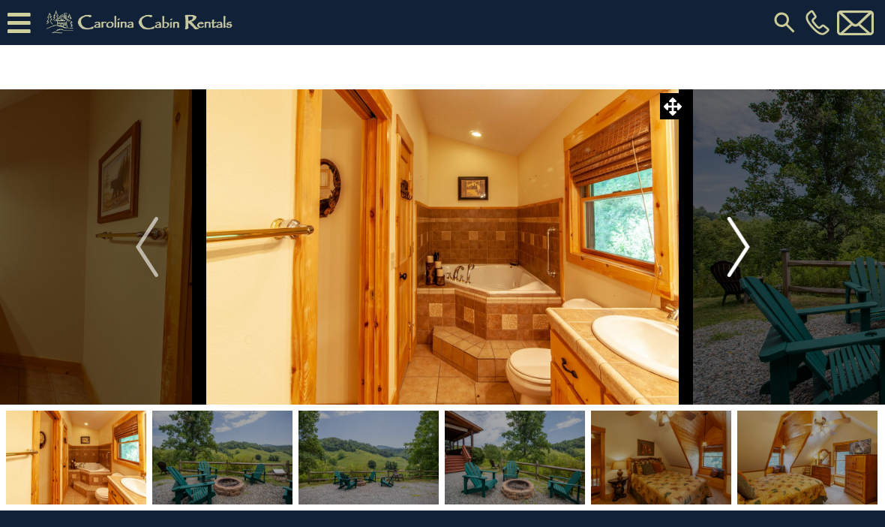
click at [746, 244] on img "Next" at bounding box center [738, 247] width 23 height 60
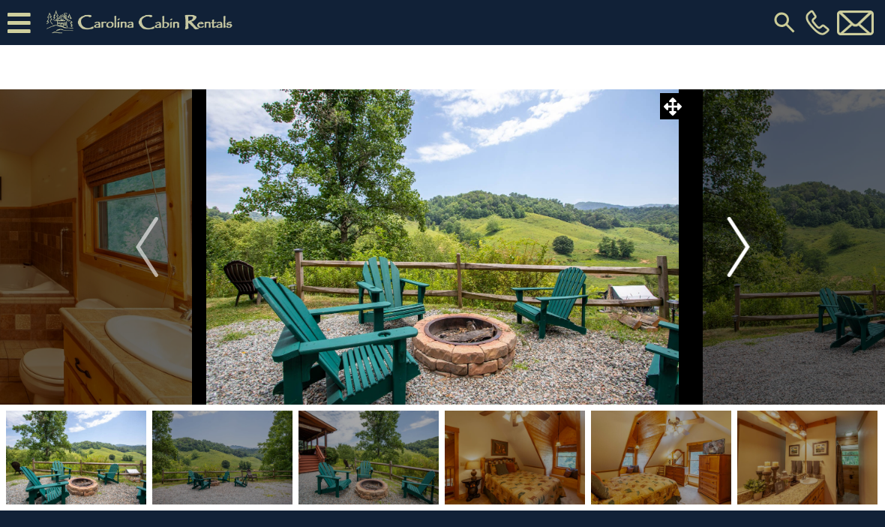
click at [747, 251] on img "Next" at bounding box center [738, 247] width 23 height 60
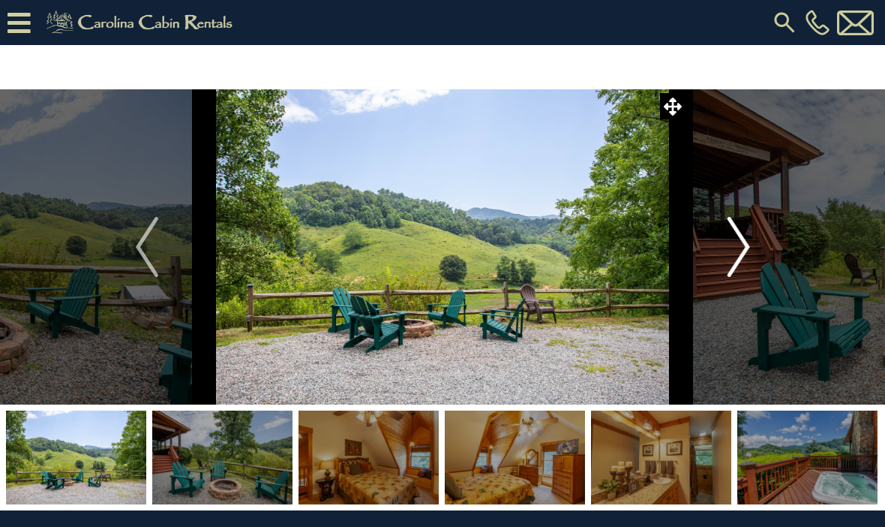
click at [744, 246] on img "Next" at bounding box center [738, 247] width 23 height 60
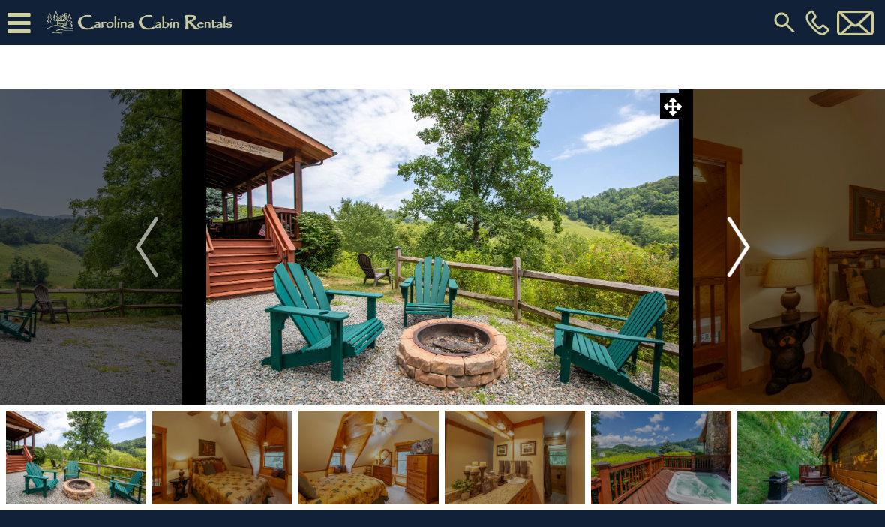
click at [738, 257] on img "Next" at bounding box center [738, 247] width 23 height 60
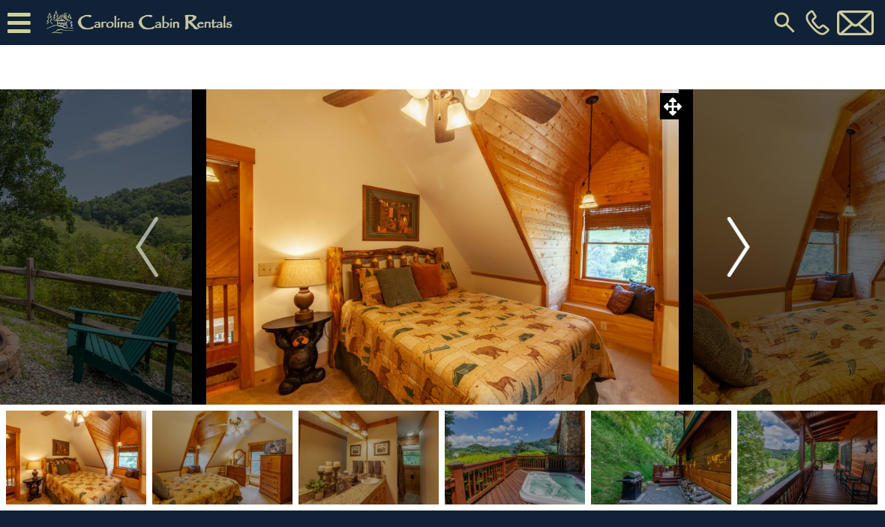
click at [744, 251] on img "Next" at bounding box center [738, 247] width 23 height 60
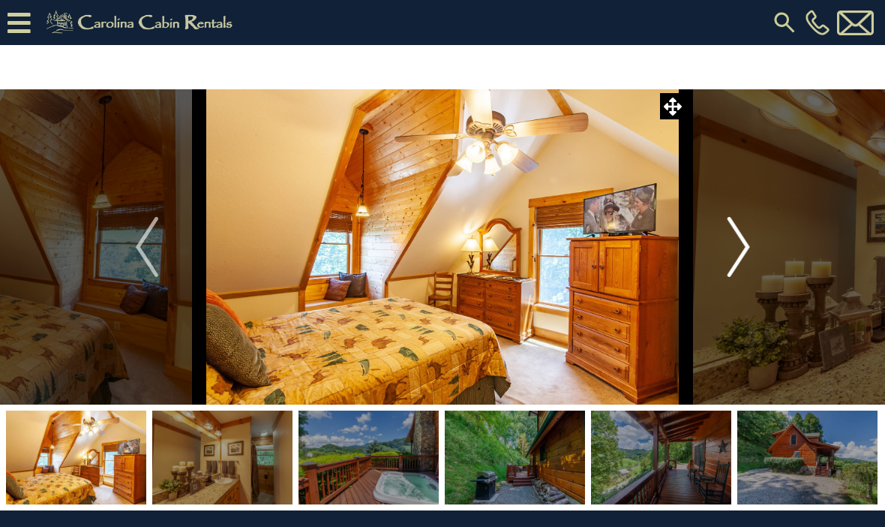
click at [742, 242] on img "Next" at bounding box center [738, 247] width 23 height 60
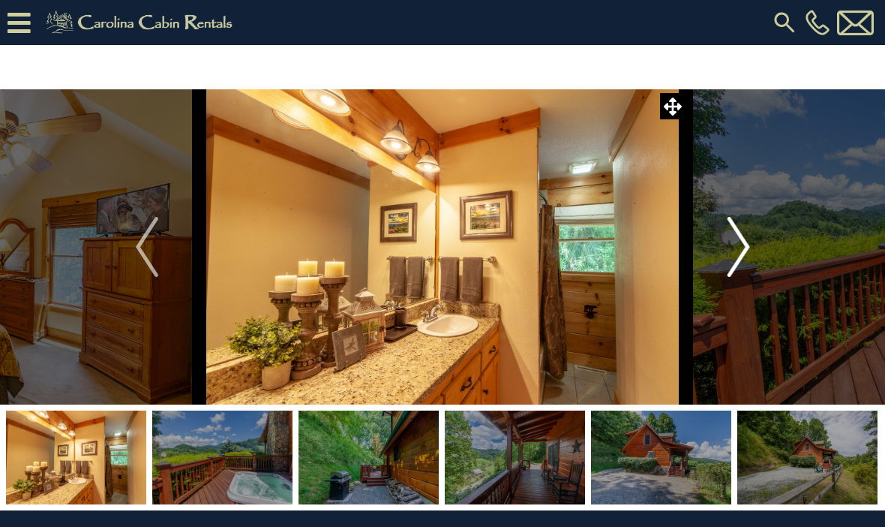
click at [743, 247] on img "Next" at bounding box center [738, 247] width 23 height 60
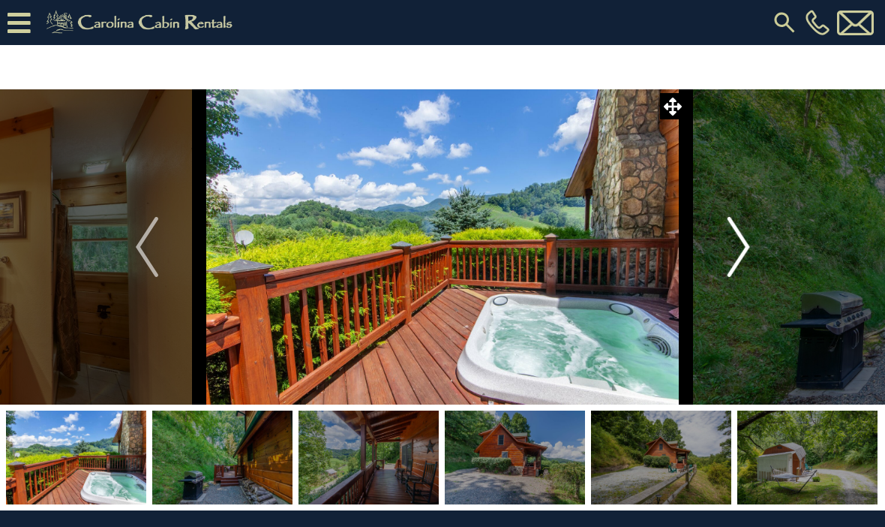
click at [732, 257] on img "Next" at bounding box center [738, 247] width 23 height 60
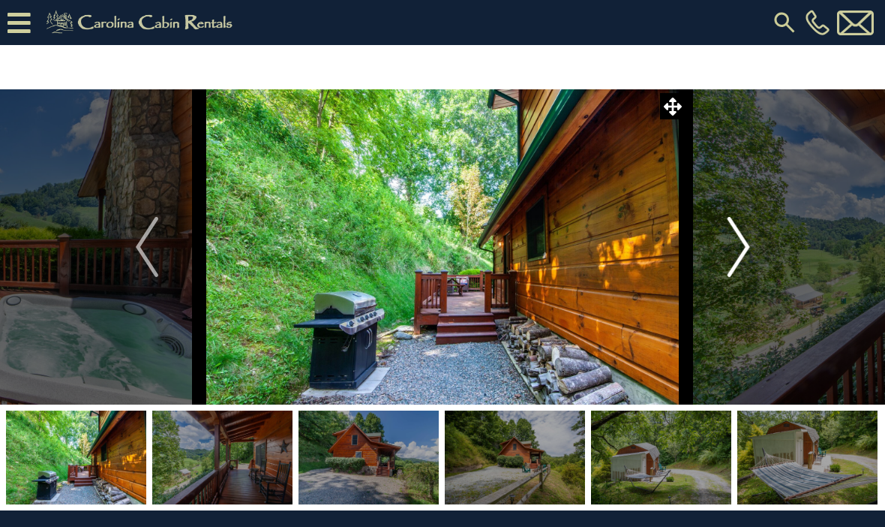
click at [748, 245] on img "Next" at bounding box center [738, 247] width 23 height 60
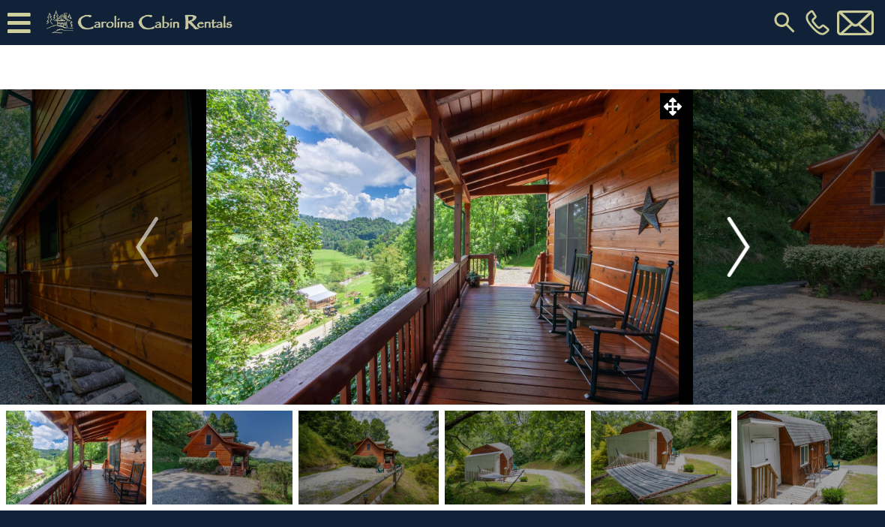
click at [748, 260] on img "Next" at bounding box center [738, 247] width 23 height 60
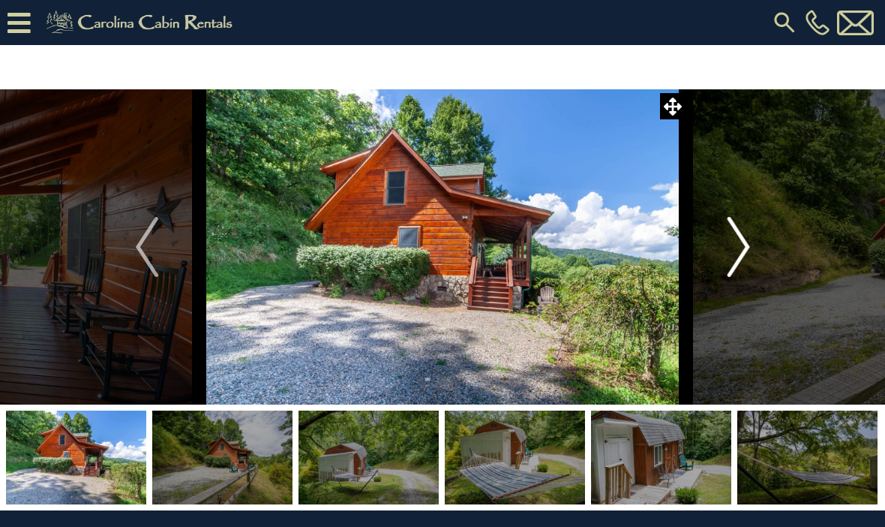
click at [750, 258] on img "Next" at bounding box center [738, 247] width 23 height 60
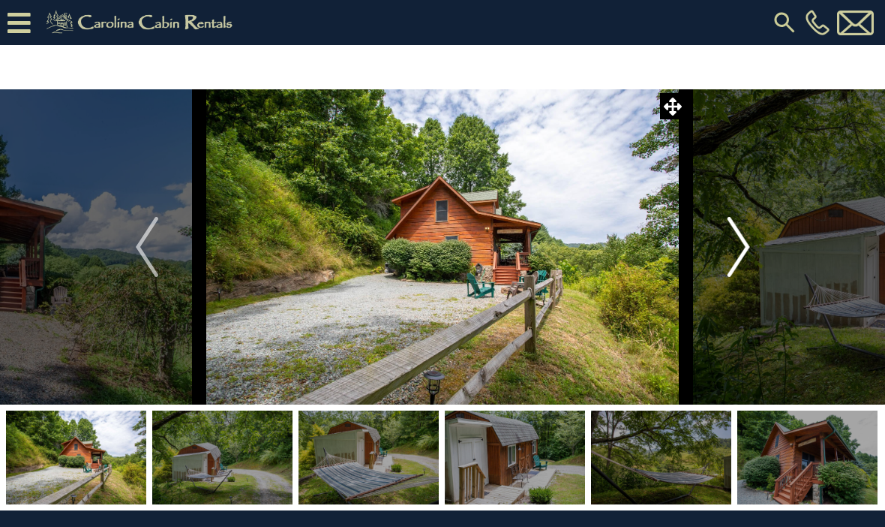
click at [747, 254] on img "Next" at bounding box center [738, 247] width 23 height 60
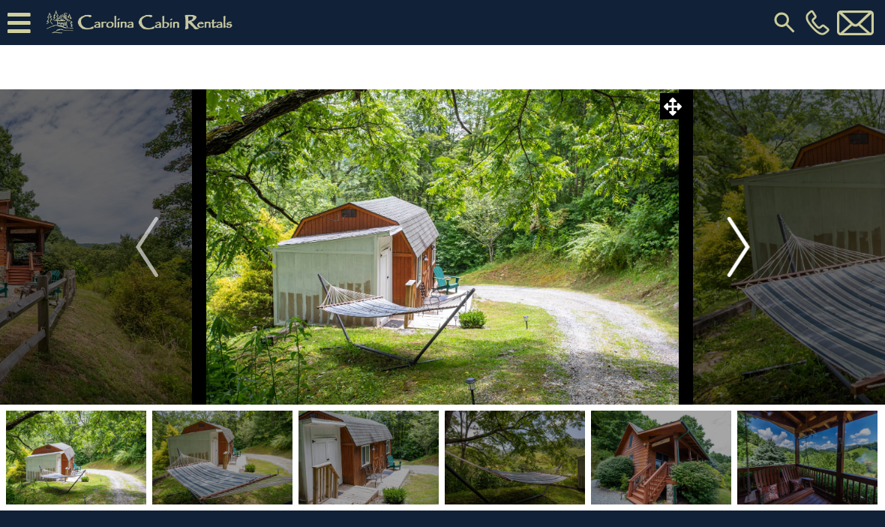
click at [741, 256] on img "Next" at bounding box center [738, 247] width 23 height 60
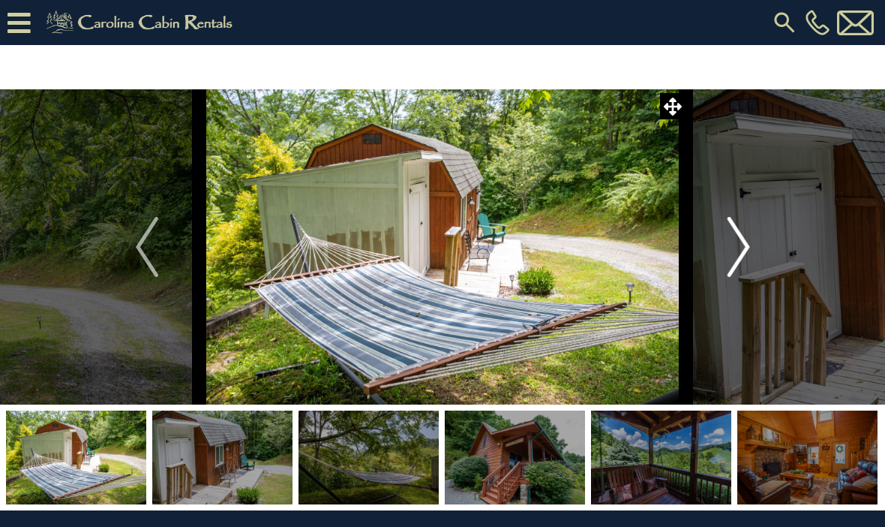
click at [742, 246] on img "Next" at bounding box center [738, 247] width 23 height 60
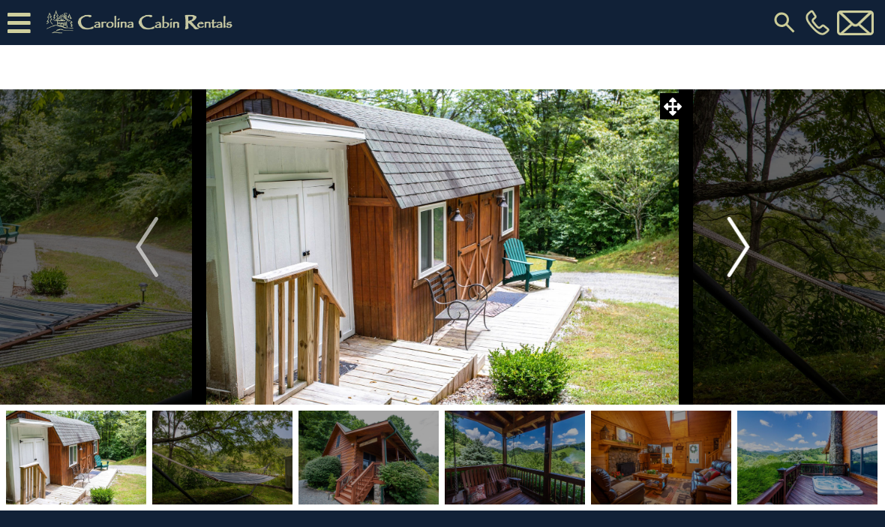
click at [744, 254] on img "Next" at bounding box center [738, 247] width 23 height 60
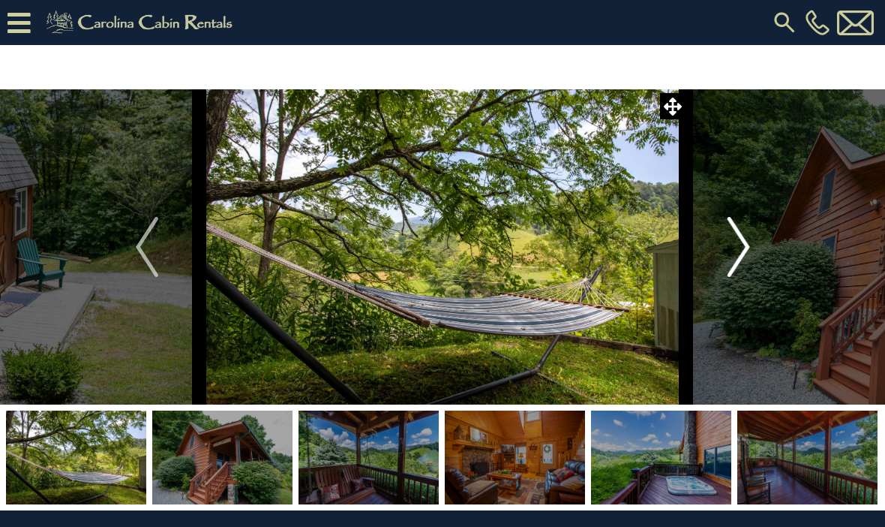
click at [750, 260] on img "Next" at bounding box center [738, 247] width 23 height 60
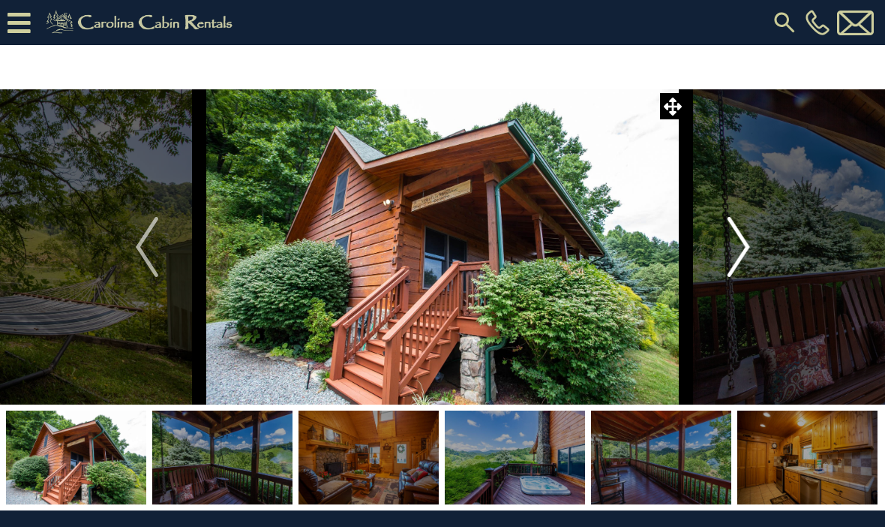
click at [734, 248] on img "Next" at bounding box center [738, 247] width 23 height 60
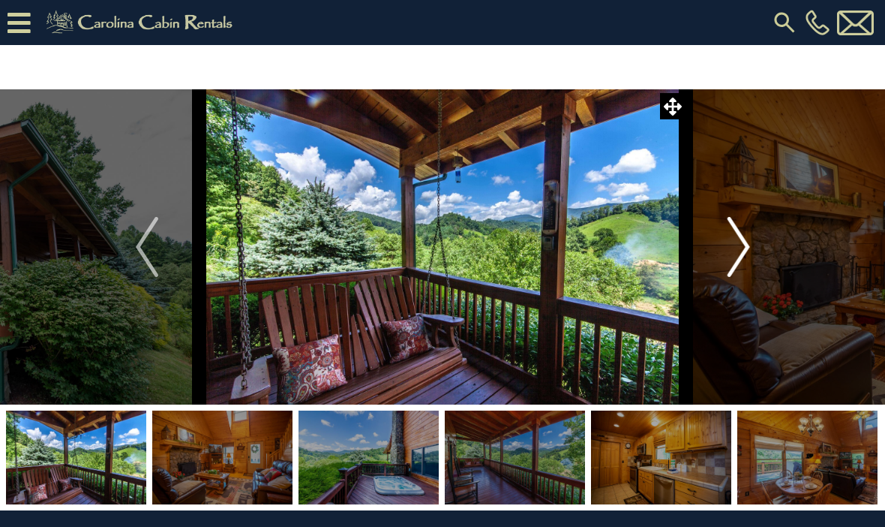
click at [762, 238] on button "Next" at bounding box center [739, 246] width 105 height 315
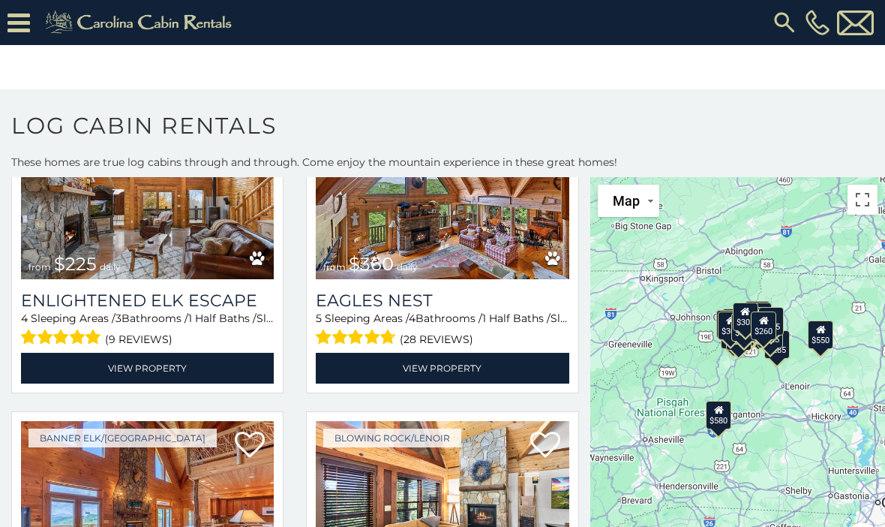
scroll to position [2637, 0]
